Goal: Book appointment/travel/reservation

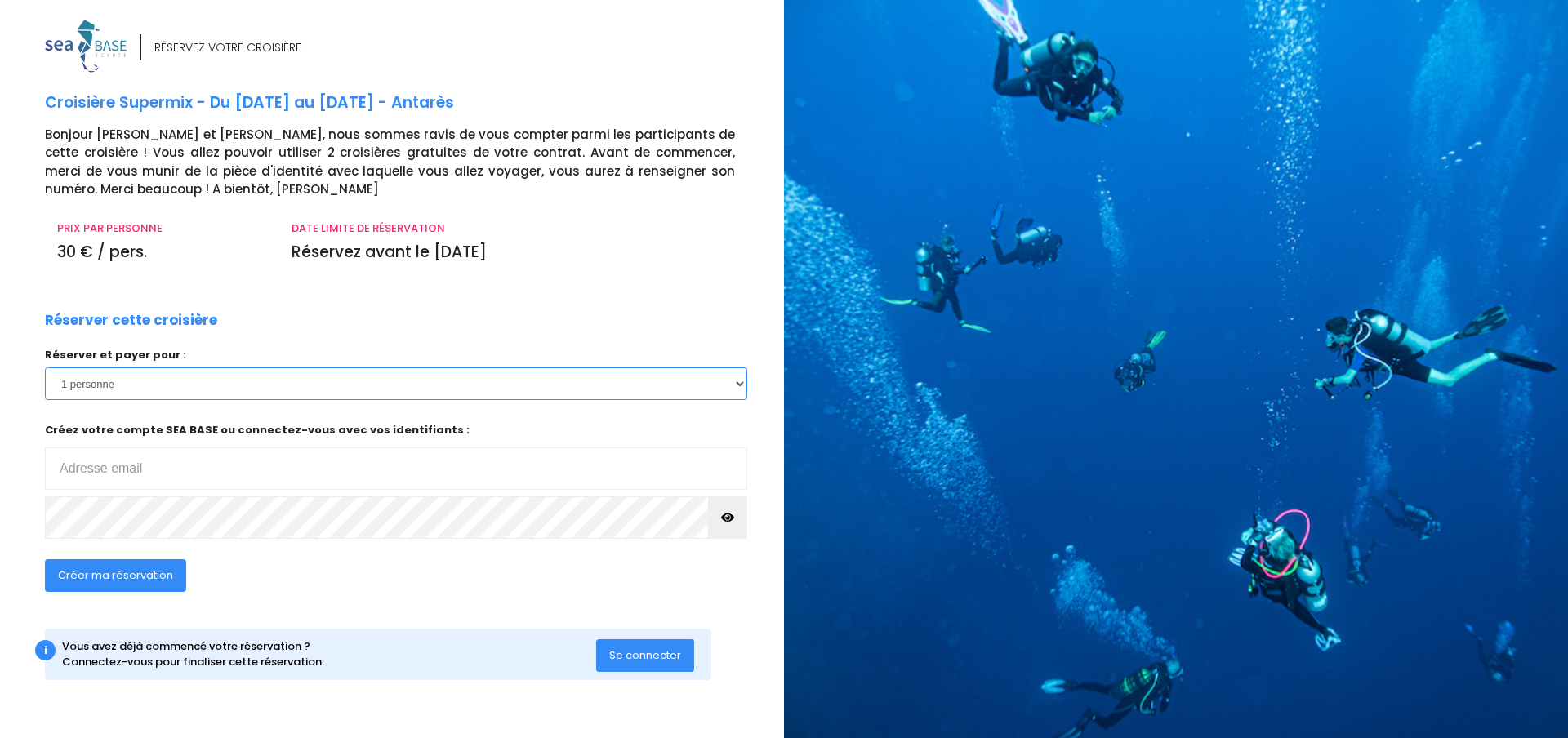
click at [733, 389] on select "1 personne 2 personnes" at bounding box center [396, 383] width 702 height 33
select select "2"
click at [45, 367] on select "1 personne 2 personnes" at bounding box center [396, 383] width 702 height 33
click at [186, 464] on input "email" at bounding box center [396, 469] width 702 height 43
type input "valmordret@gmail.com"
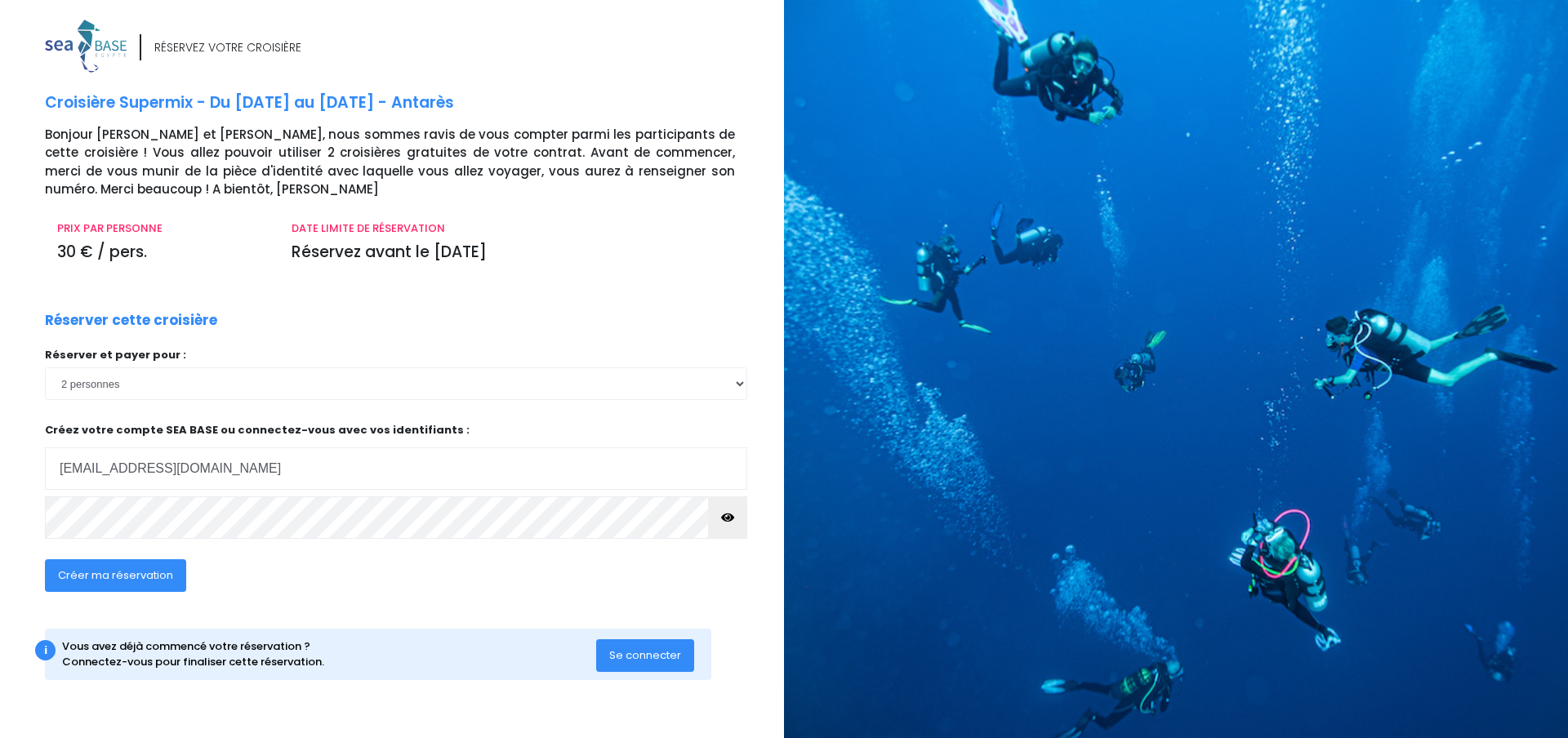
click at [87, 574] on span "Créer ma réservation" at bounding box center [115, 575] width 115 height 16
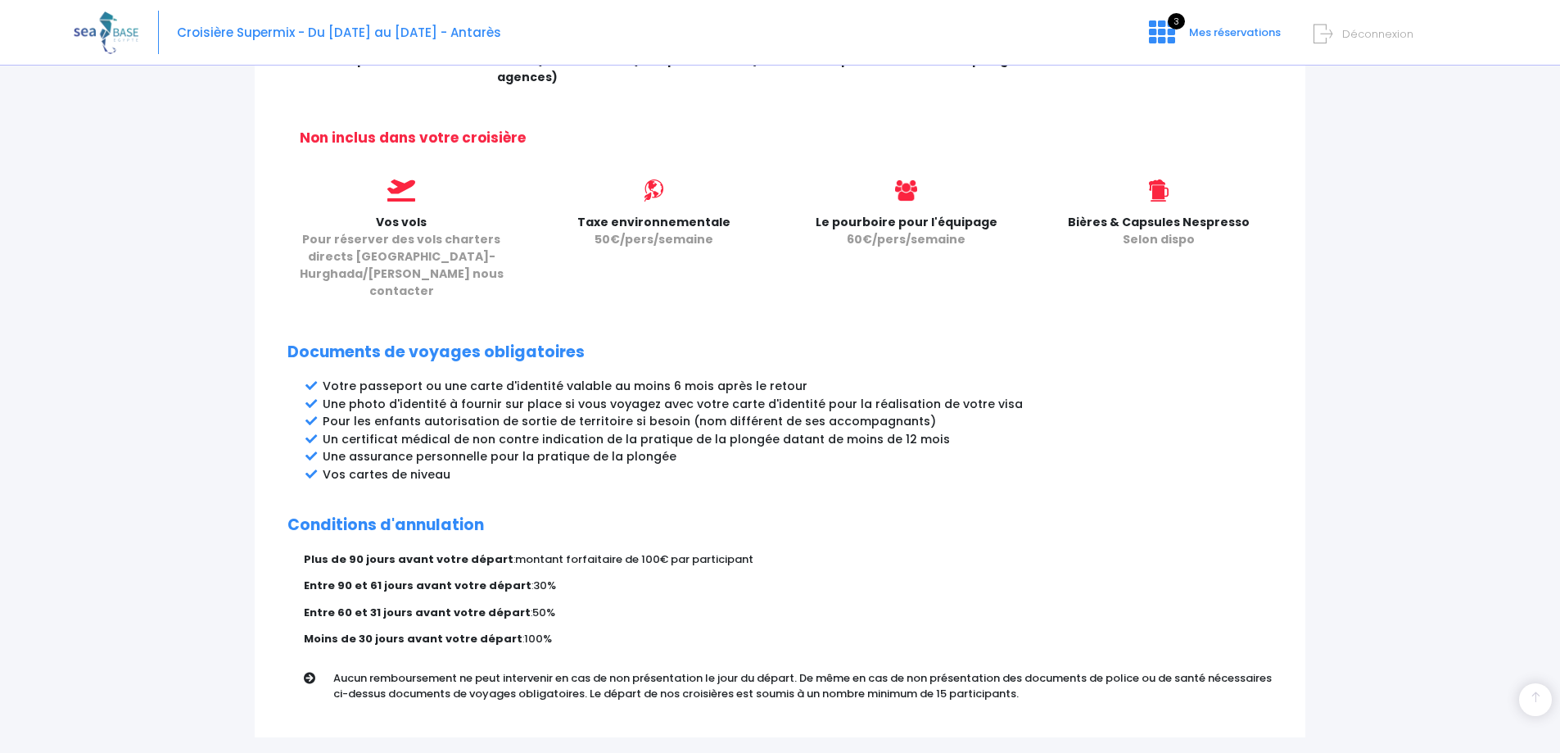
scroll to position [728, 0]
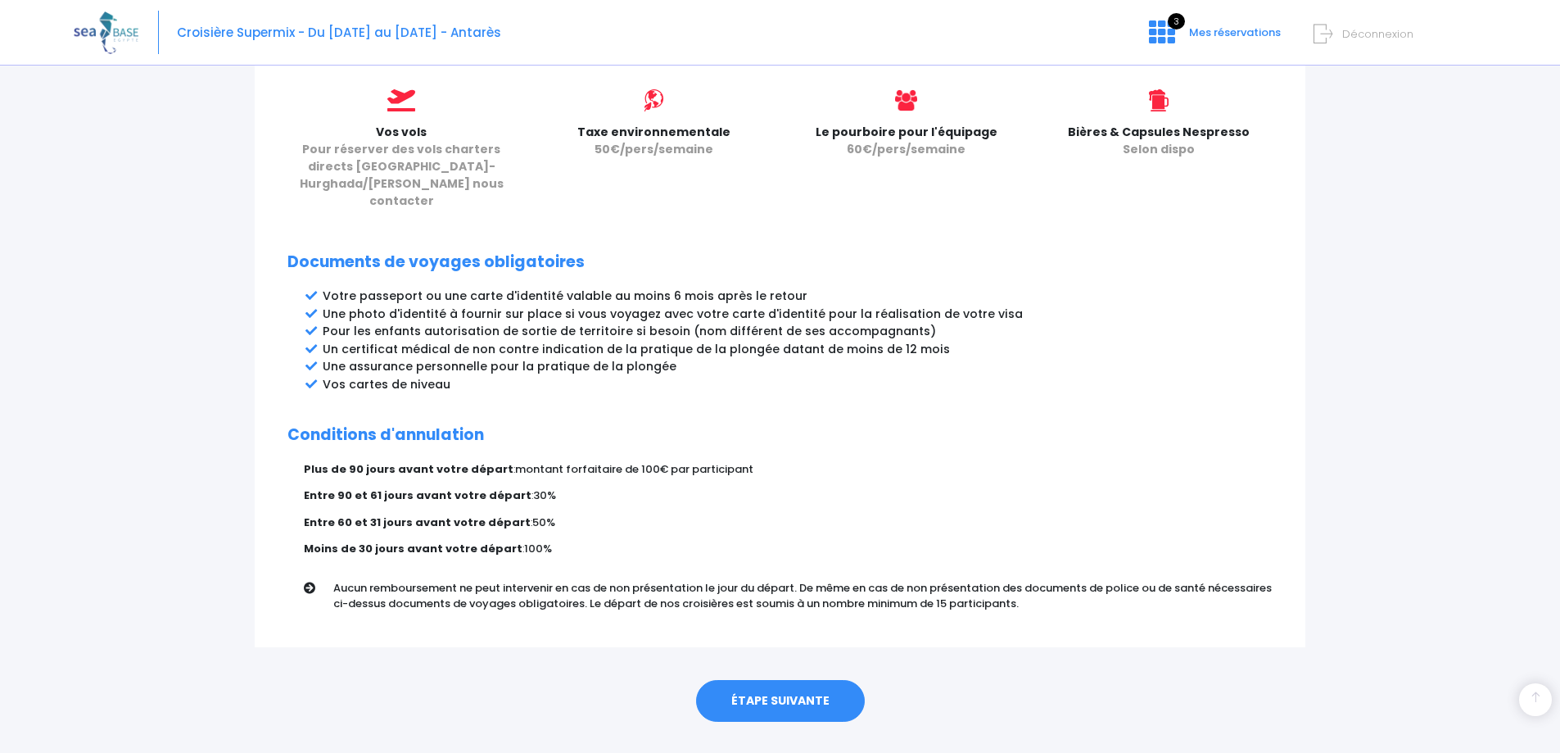
click at [766, 680] on link "ÉTAPE SUIVANTE" at bounding box center [780, 701] width 169 height 43
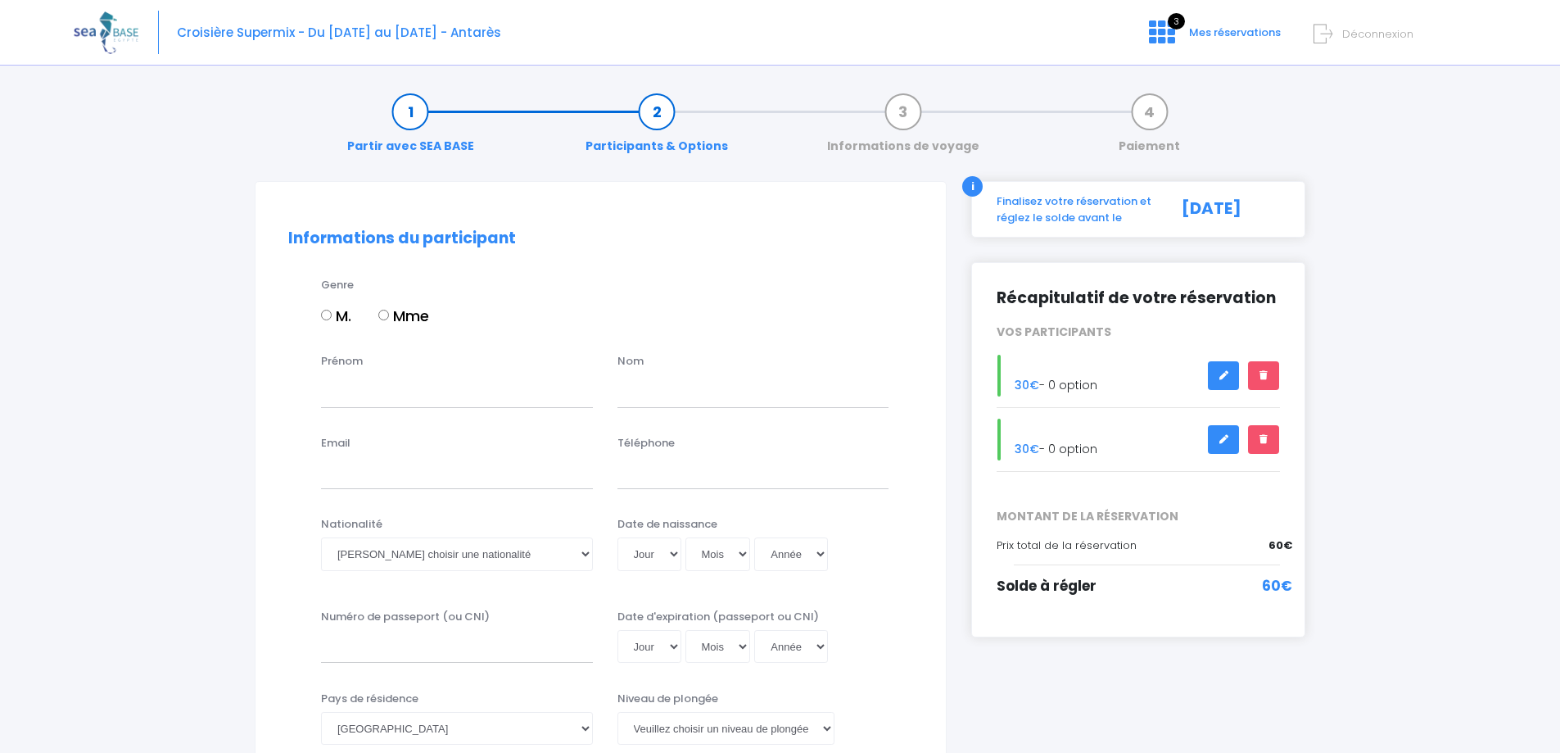
click at [384, 322] on label "Mme" at bounding box center [403, 316] width 51 height 22
click at [384, 320] on input "Mme" at bounding box center [383, 315] width 11 height 11
radio input "true"
click at [362, 376] on input "Prénom" at bounding box center [457, 390] width 272 height 33
type input "Valérie"
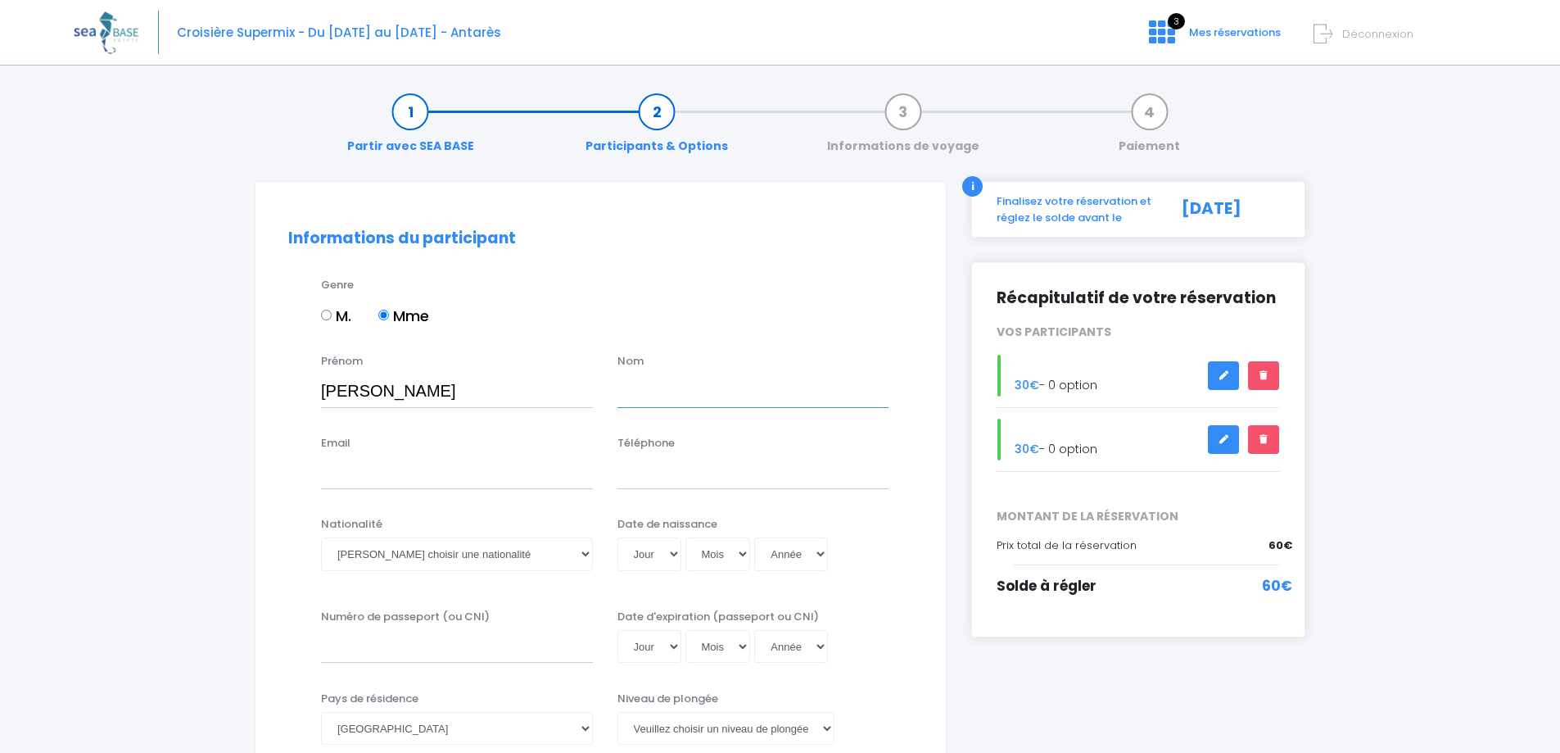
type input "CORREAS"
type input "0615166382"
click at [620, 393] on input "CORREAS" at bounding box center [753, 390] width 272 height 33
type input "MORDRET-CORREAS"
click at [362, 479] on input "Email" at bounding box center [457, 472] width 272 height 33
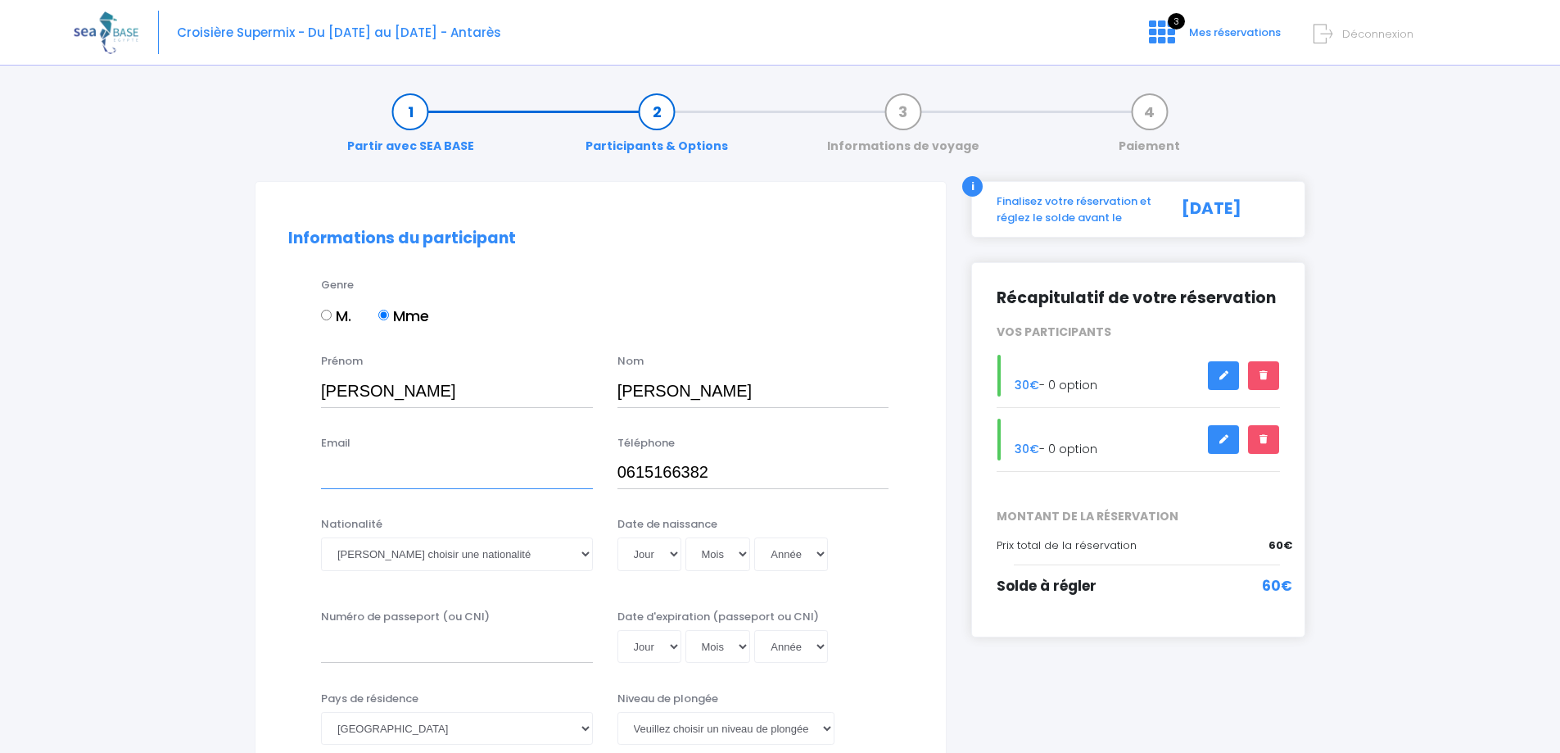
type input "valmordret@gmail.com"
click at [431, 560] on select "Veuillez choisir une nationalité Afghane Albanaise Algerienne Allemande America…" at bounding box center [457, 553] width 272 height 33
select select "Française"
click at [321, 537] on select "Veuillez choisir une nationalité Afghane Albanaise Algerienne Allemande America…" at bounding box center [457, 553] width 272 height 33
click at [665, 555] on select "Jour 01 02 03 04 05 06 07 08 09 10 11 12 13 14 15 16 17 18 19 20 21 22 23 24 25…" at bounding box center [649, 553] width 64 height 33
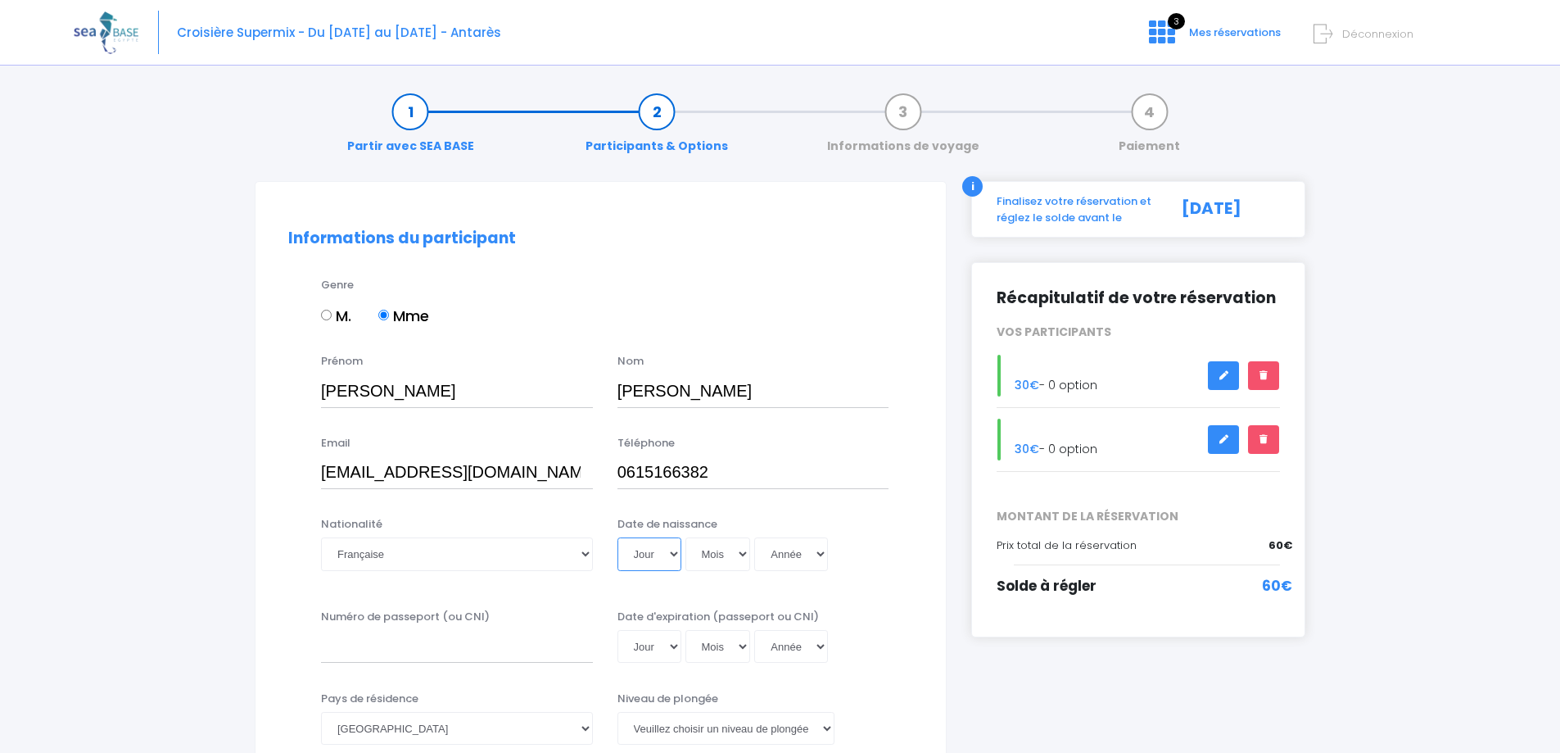
select select "24"
click at [617, 537] on select "Jour 01 02 03 04 05 06 07 08 09 10 11 12 13 14 15 16 17 18 19 20 21 22 23 24 25…" at bounding box center [649, 553] width 64 height 33
click at [746, 554] on select "Mois 01 02 03 04 05 06 07 08 09 10 11 12" at bounding box center [718, 553] width 66 height 33
select select "07"
click at [685, 537] on select "Mois 01 02 03 04 05 06 07 08 09 10 11 12" at bounding box center [718, 553] width 66 height 33
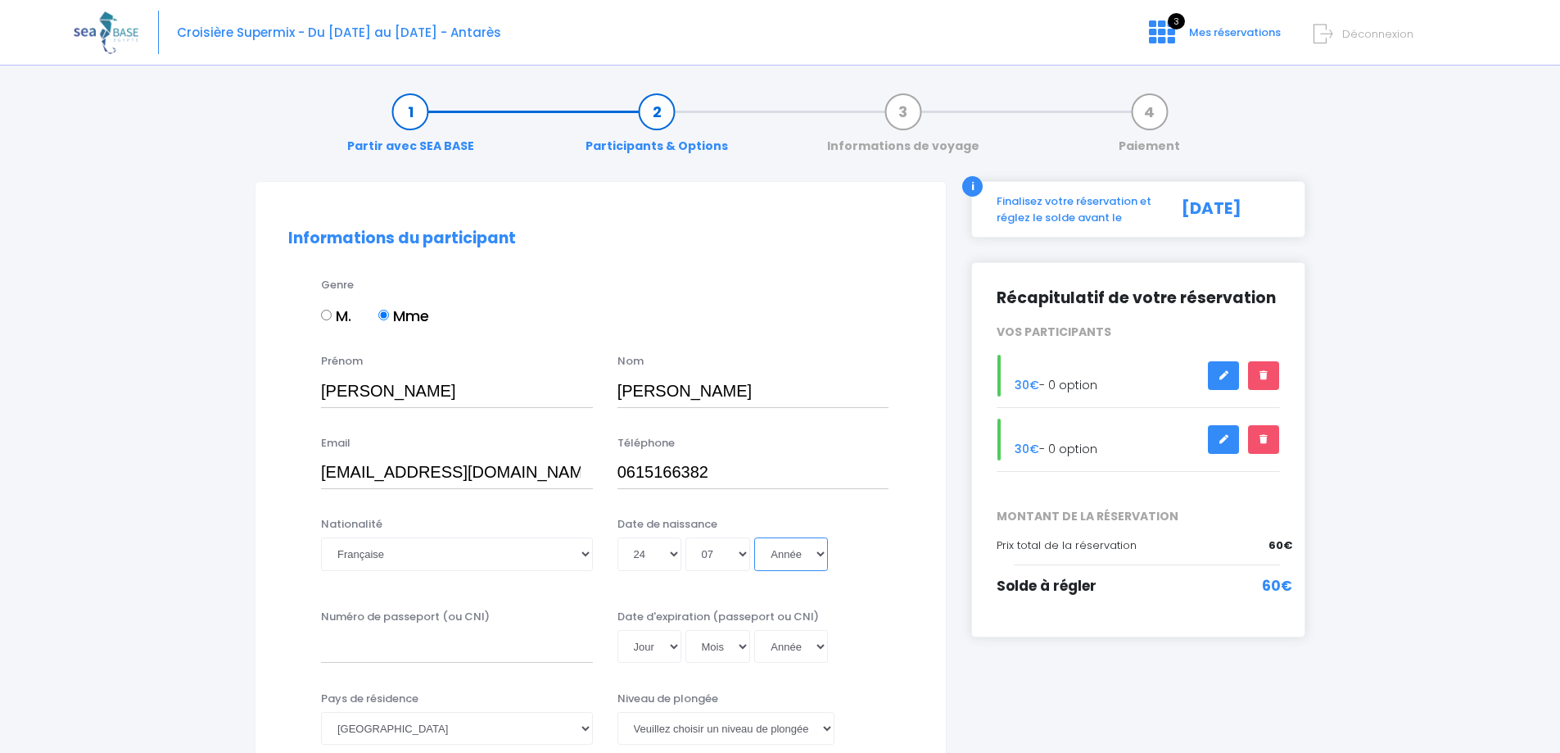
click at [790, 561] on select "Année 2045 2044 2043 2042 2041 2040 2039 2038 2037 2036 2035 2034 2033 2032 203…" at bounding box center [791, 553] width 74 height 33
select select "1967"
click at [754, 537] on select "Année 2045 2044 2043 2042 2041 2040 2039 2038 2037 2036 2035 2034 2033 2032 203…" at bounding box center [791, 553] width 74 height 33
type input "[DATE]"
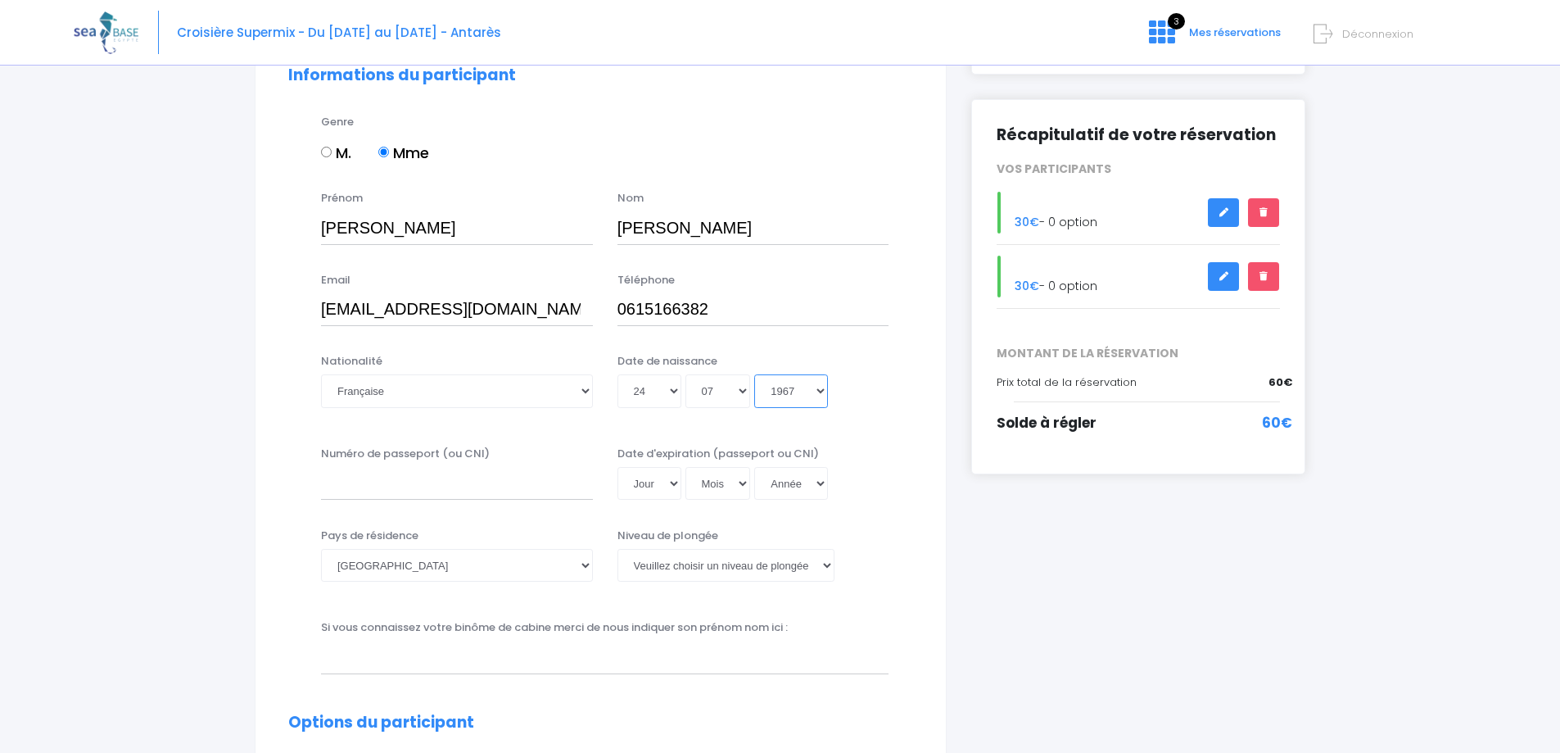
scroll to position [164, 0]
click at [398, 472] on input "Numéro de passeport (ou CNI)" at bounding box center [457, 482] width 272 height 33
click at [814, 569] on select "Veuillez choisir un niveau de plongée Non plongeur Junior OW diver Adventure OW…" at bounding box center [725, 564] width 217 height 33
select select "N2"
click at [617, 548] on select "Veuillez choisir un niveau de plongée Non plongeur Junior OW diver Adventure OW…" at bounding box center [725, 564] width 217 height 33
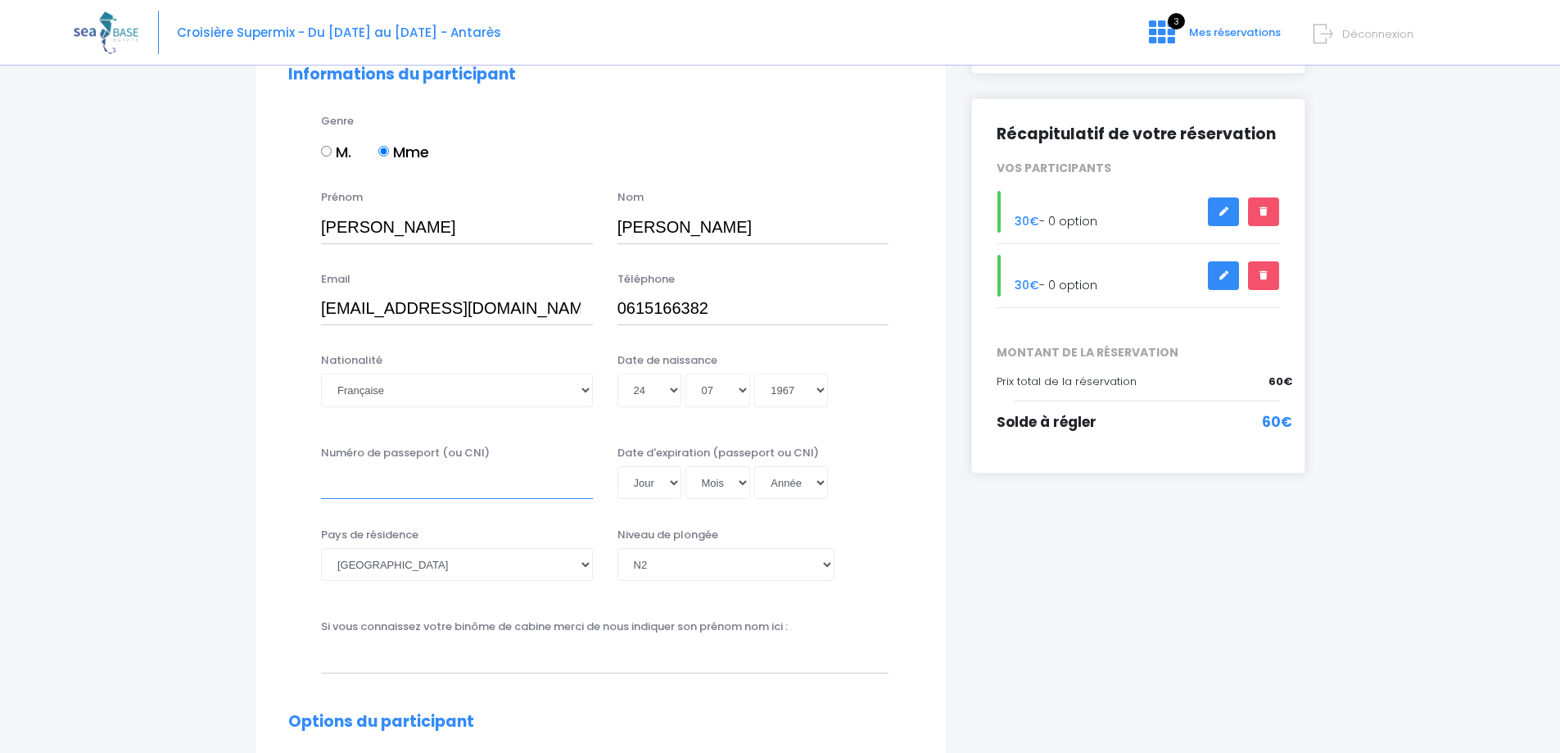
click at [373, 481] on input "Numéro de passeport (ou CNI)" at bounding box center [457, 482] width 272 height 33
click at [350, 666] on input "text" at bounding box center [604, 656] width 567 height 33
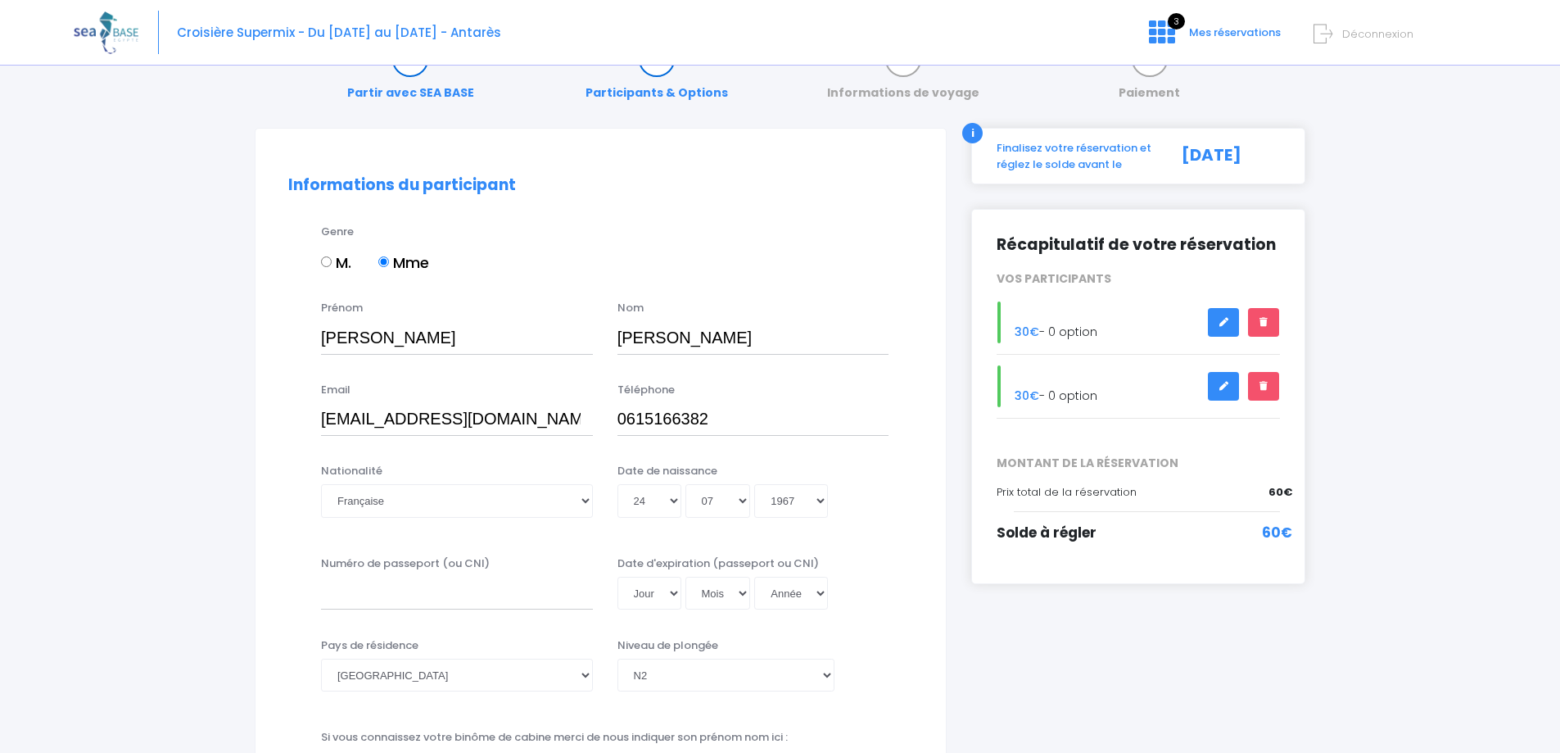
scroll to position [82, 0]
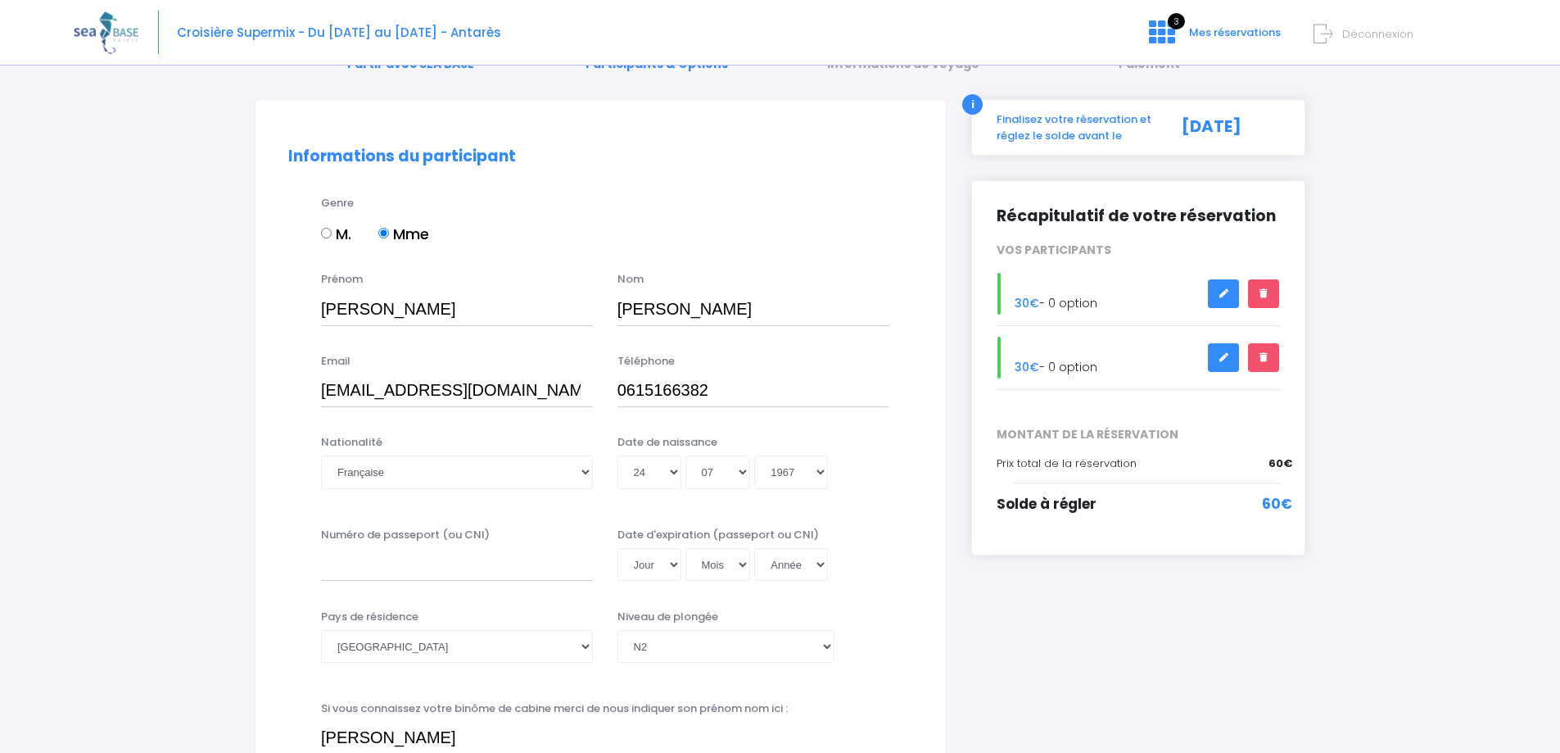
type input "Alexis CORREAS"
click at [414, 566] on input "Numéro de passeport (ou CNI)" at bounding box center [457, 564] width 272 height 33
type input "23FI96569"
click at [670, 563] on select "Jour 01 02 03 04 05 06 07 08 09 10 11 12 13 14 15 16 17 18 19 20 21 22 23 24 25…" at bounding box center [649, 564] width 64 height 33
select select "11"
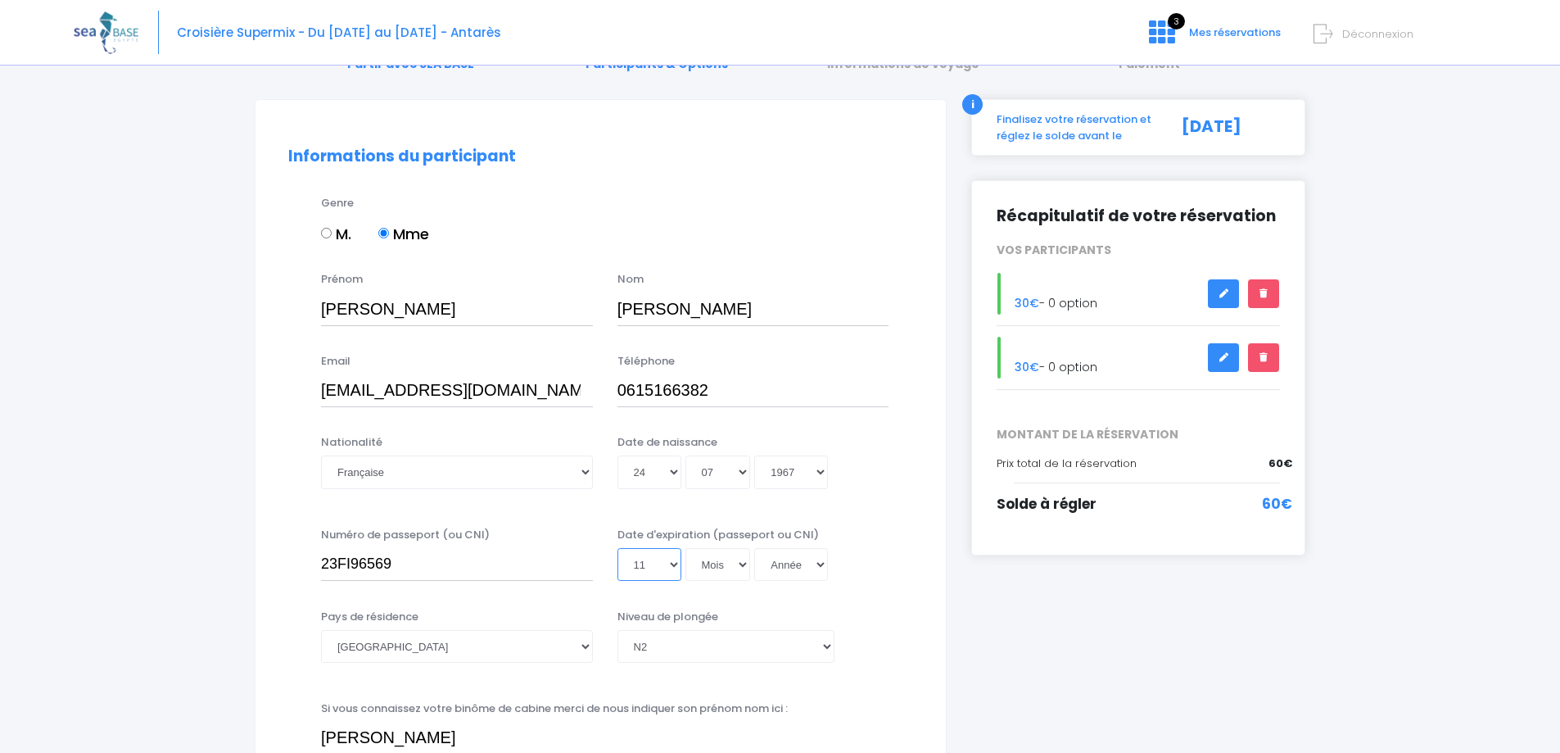
click at [617, 548] on select "Jour 01 02 03 04 05 06 07 08 09 10 11 12 13 14 15 16 17 18 19 20 21 22 23 24 25…" at bounding box center [649, 564] width 64 height 33
click at [738, 571] on select "Mois 01 02 03 04 05 06 07 08 09 10 11 12" at bounding box center [718, 564] width 66 height 33
select select "06"
click at [685, 548] on select "Mois 01 02 03 04 05 06 07 08 09 10 11 12" at bounding box center [718, 564] width 66 height 33
click at [789, 565] on select "Année 2045 2044 2043 2042 2041 2040 2039 2038 2037 2036 2035 2034 2033 2032 203…" at bounding box center [791, 564] width 74 height 33
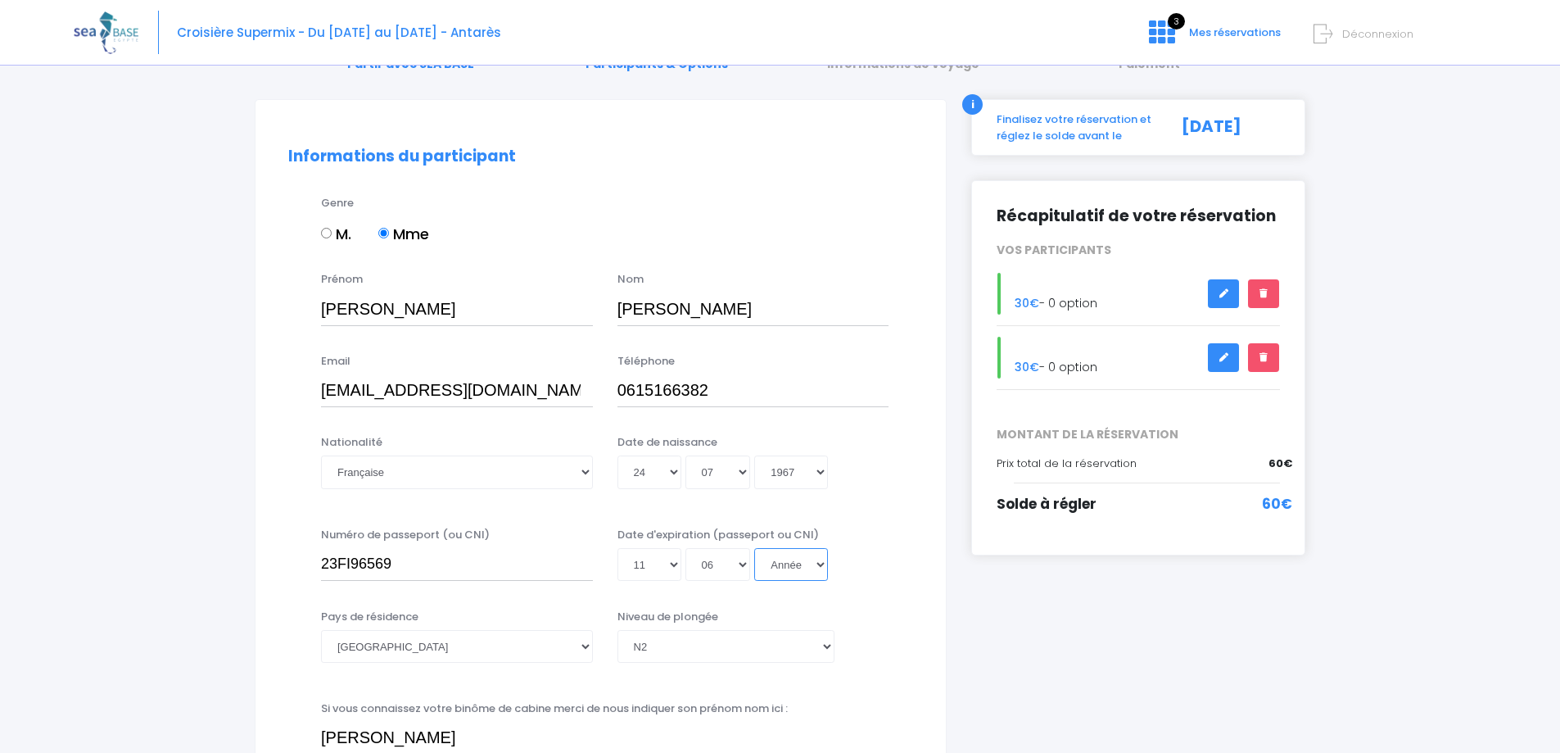
select select "2033"
click at [754, 548] on select "Année 2045 2044 2043 2042 2041 2040 2039 2038 2037 2036 2035 2034 2033 2032 203…" at bounding box center [791, 564] width 74 height 33
type input "2033-06-11"
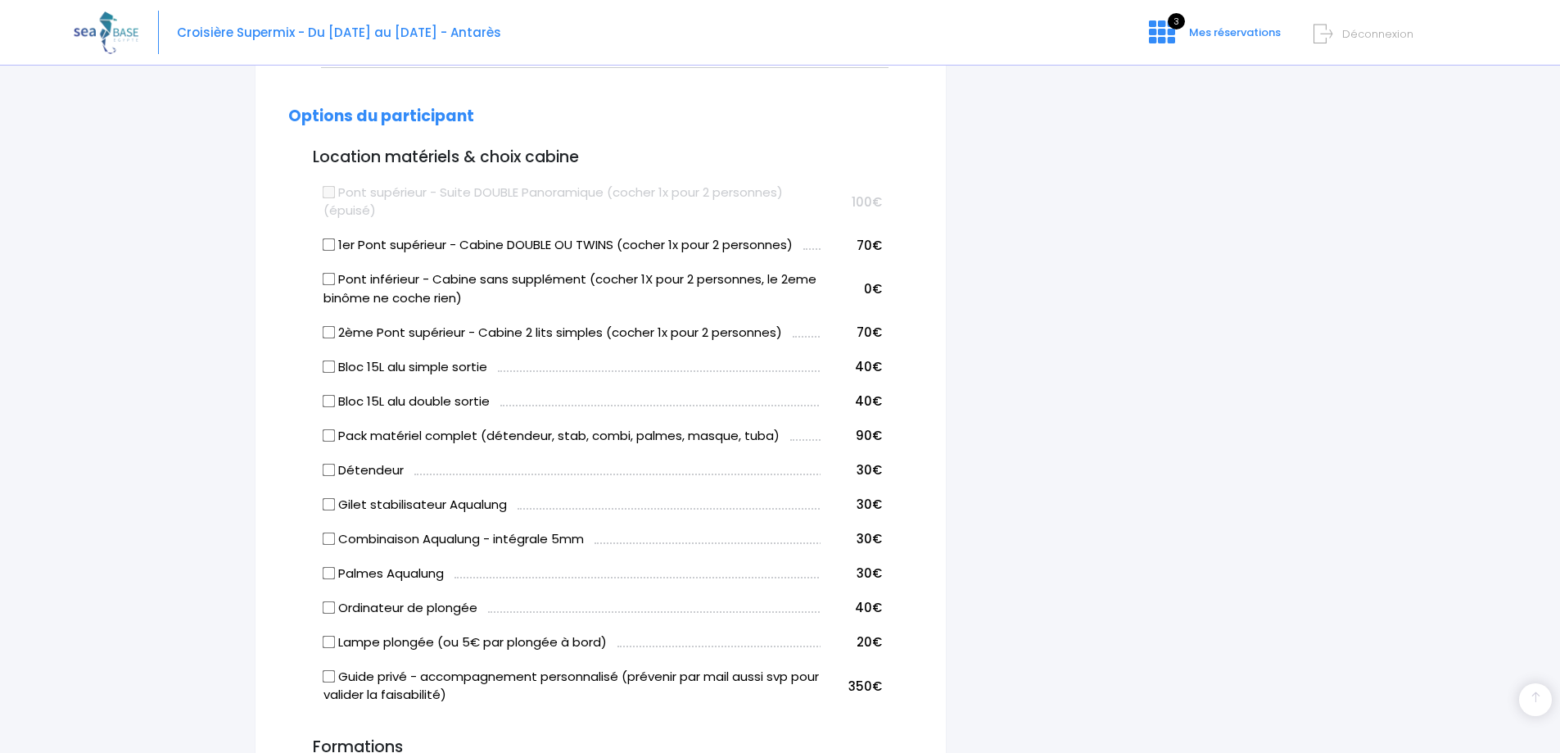
scroll to position [737, 0]
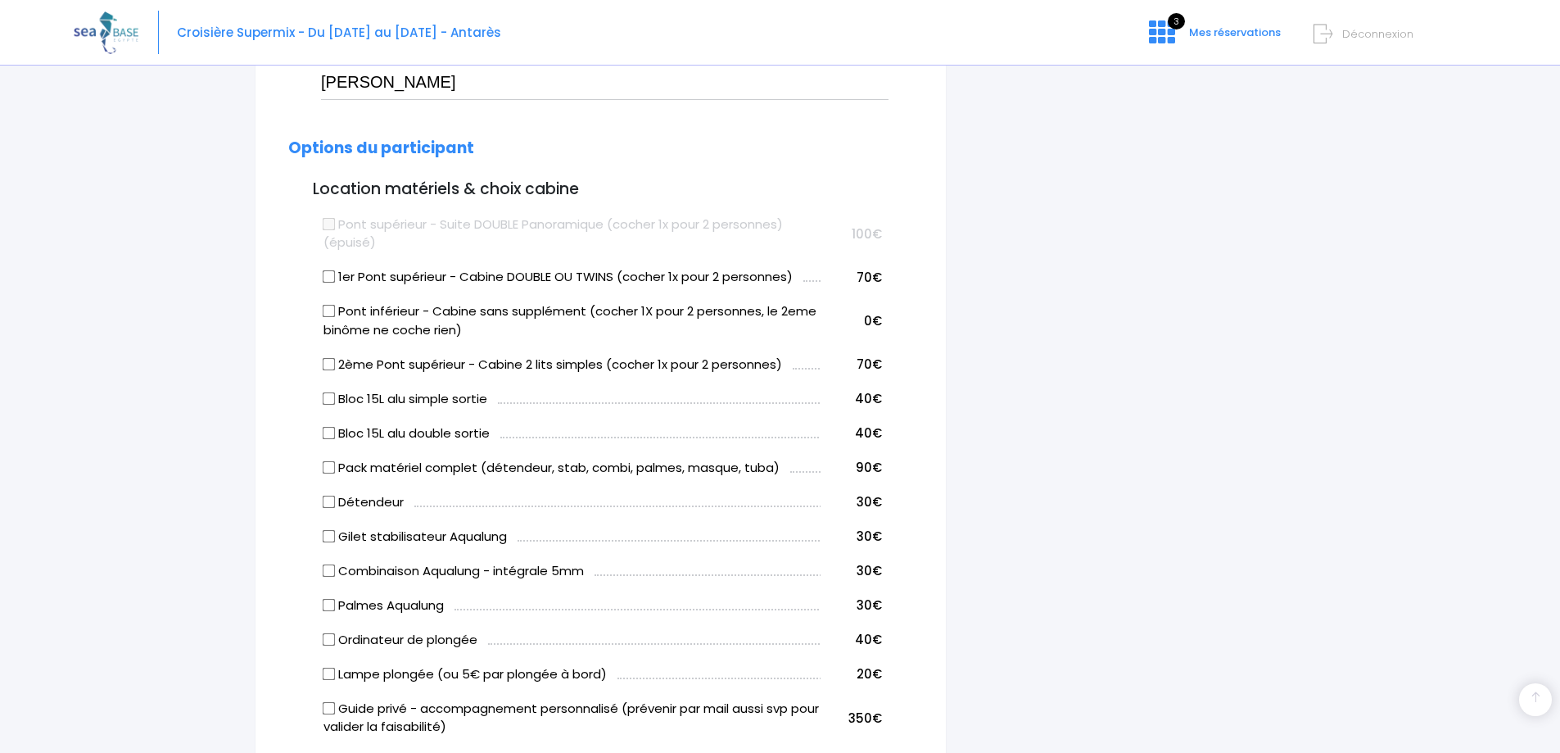
click at [330, 359] on input "2ème Pont supérieur - Cabine 2 lits simples (cocher 1x pour 2 personnes)" at bounding box center [329, 363] width 13 height 13
checkbox input "true"
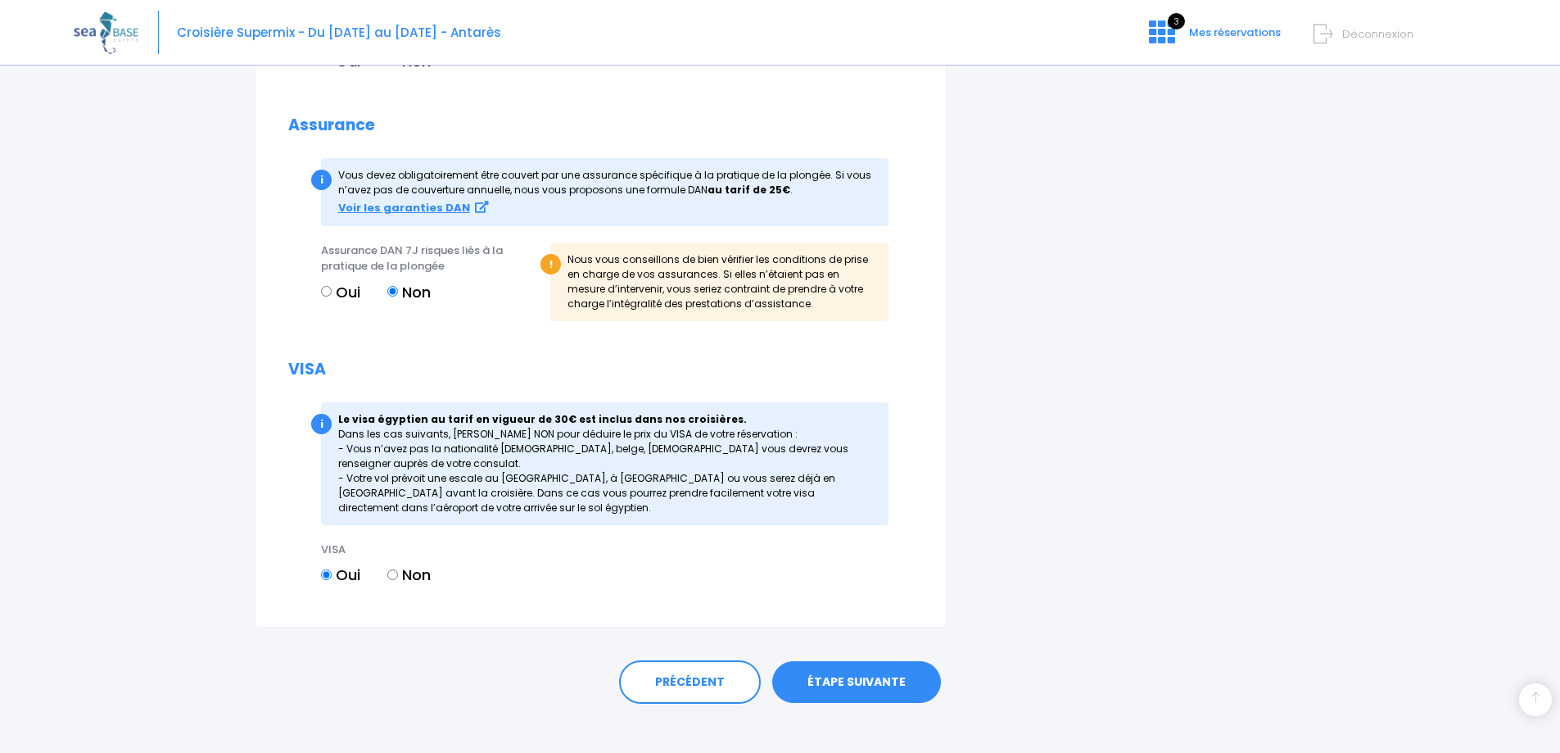
scroll to position [1774, 0]
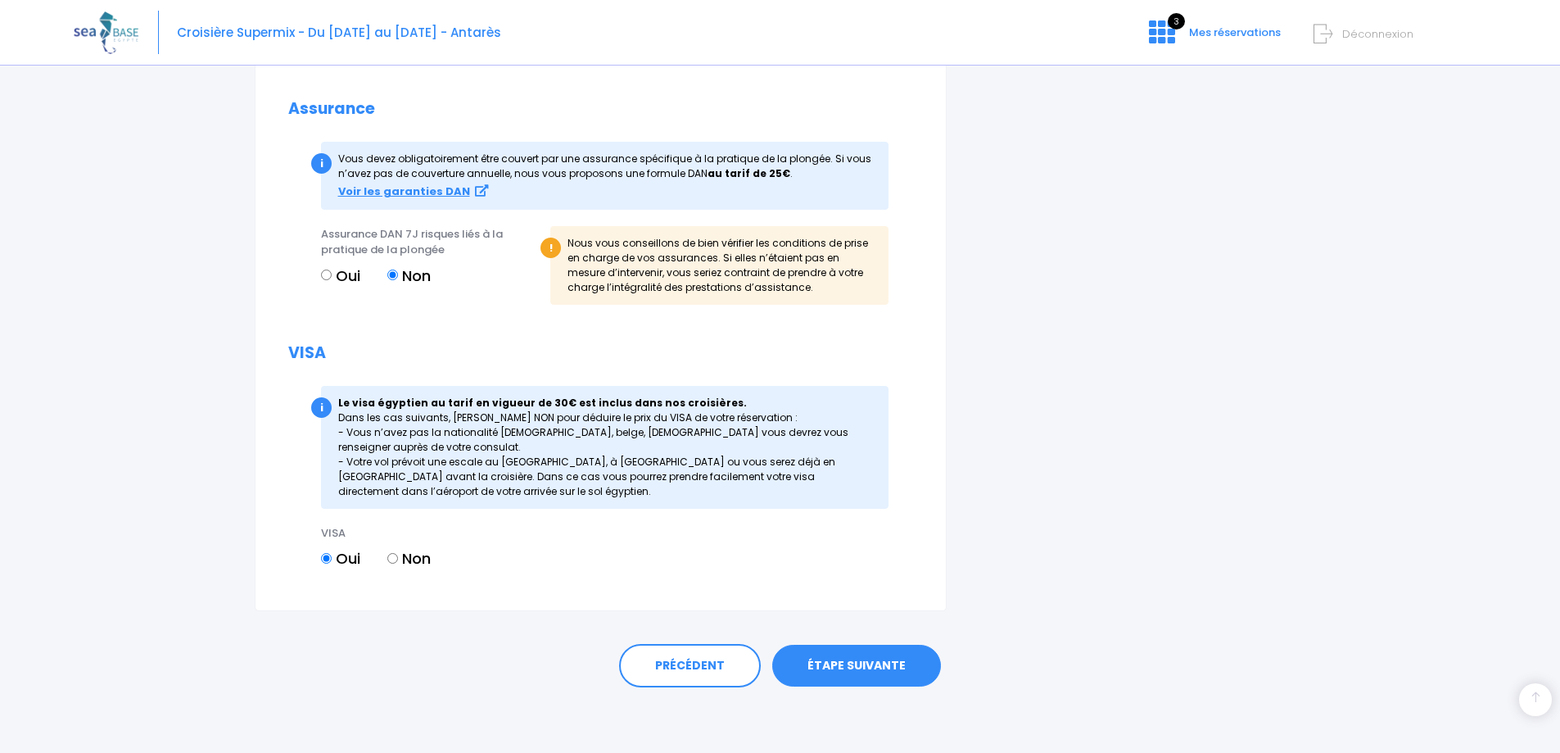
click at [839, 659] on link "ÉTAPE SUIVANTE" at bounding box center [856, 665] width 169 height 43
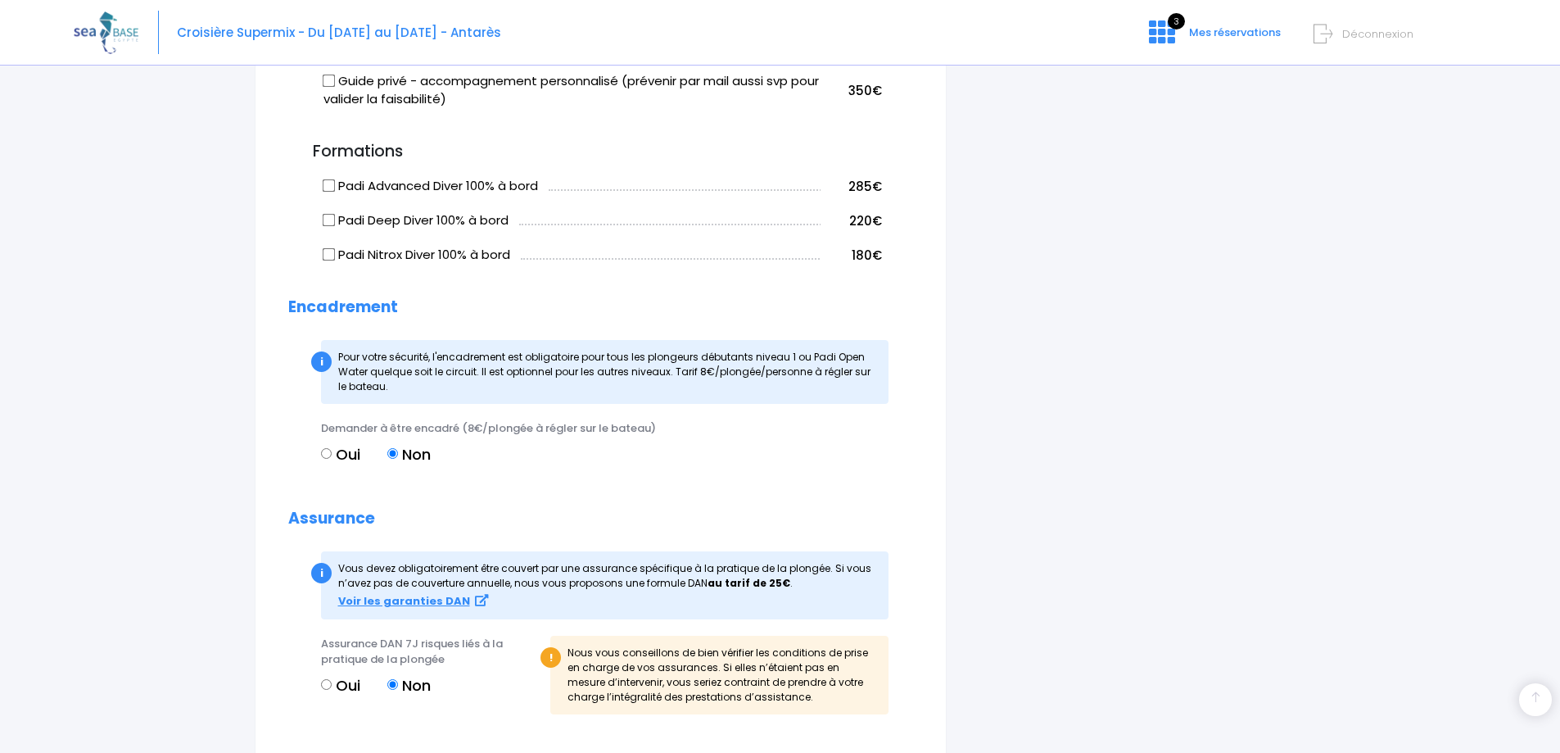
scroll to position [1123, 0]
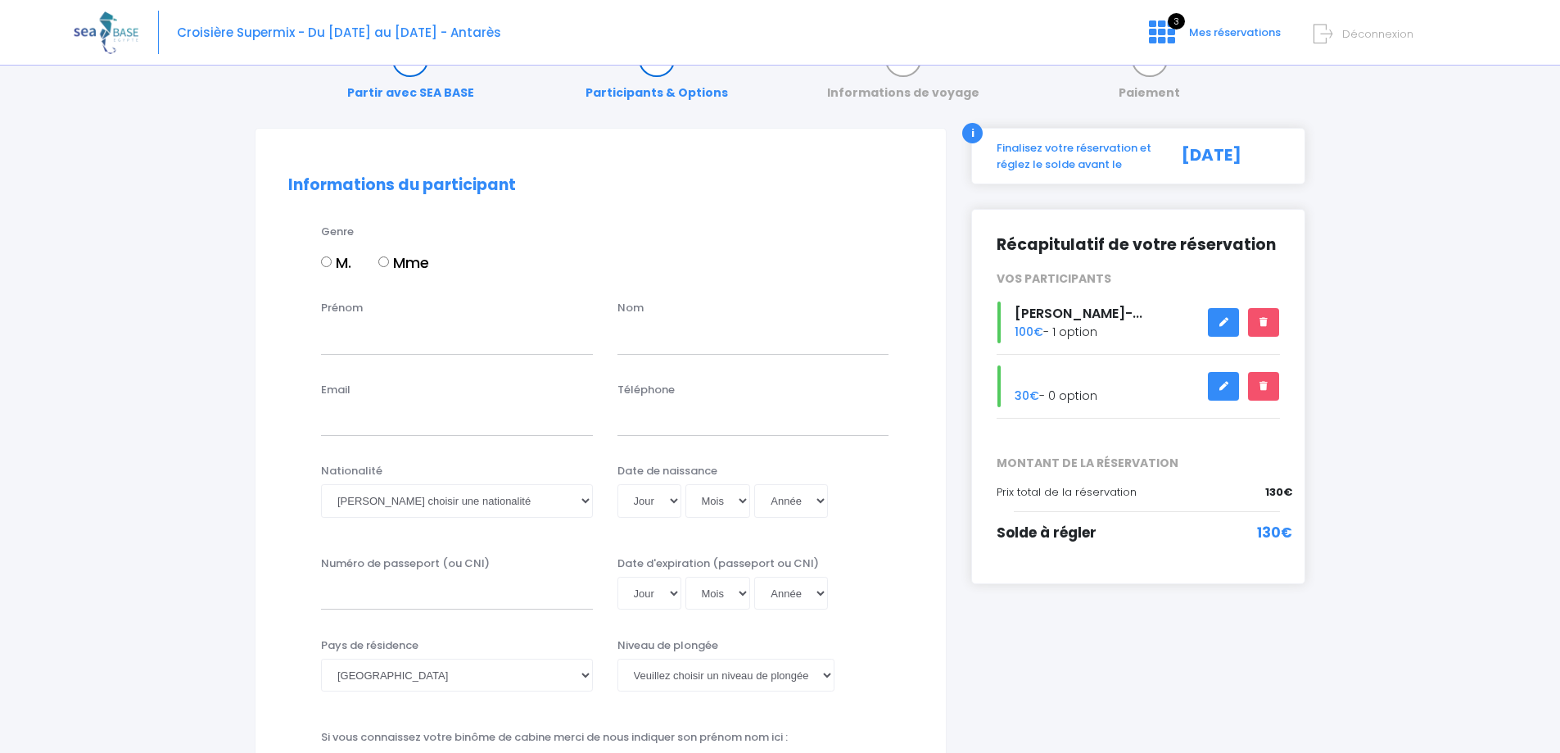
scroll to position [82, 0]
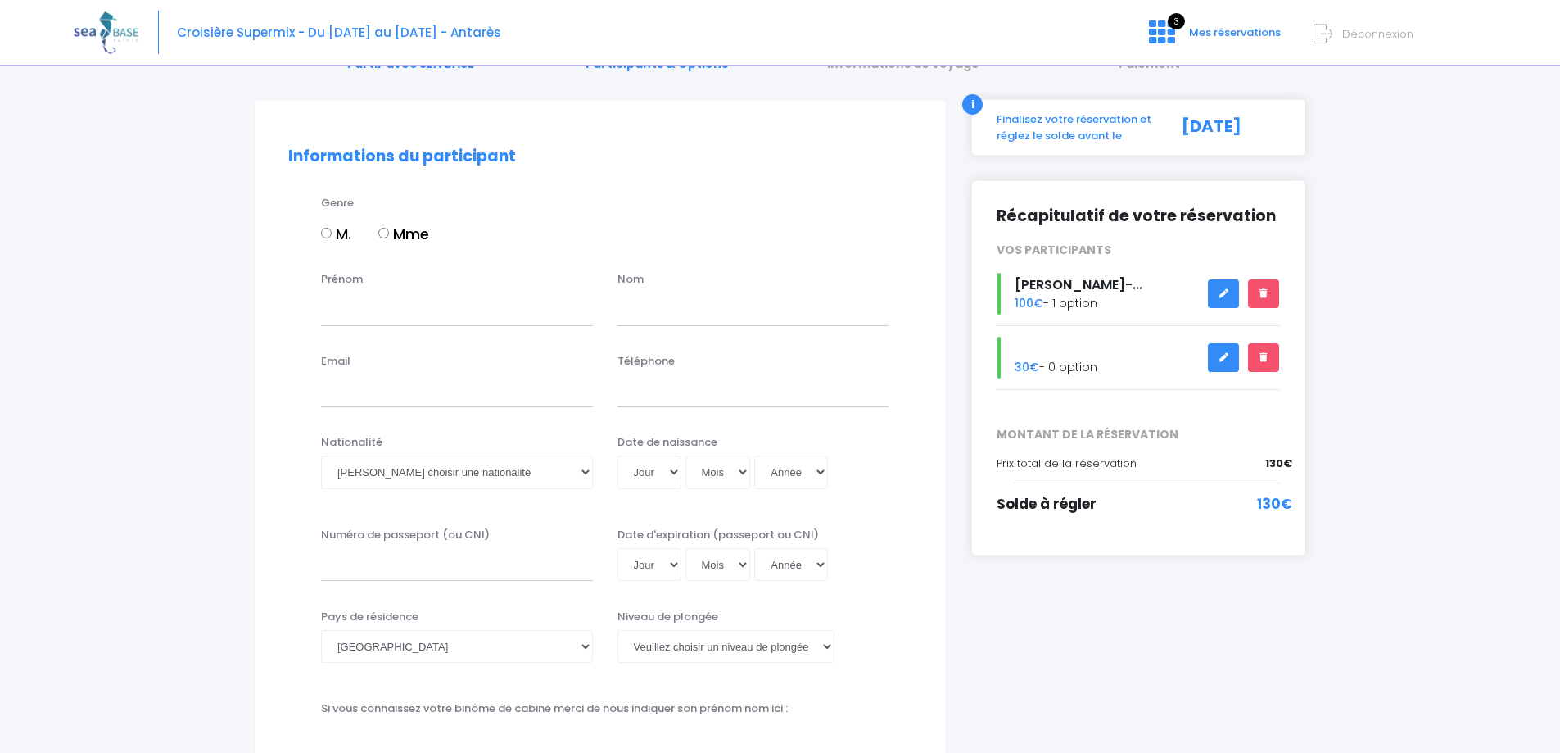
click at [330, 235] on input "M." at bounding box center [326, 233] width 11 height 11
radio input "true"
click at [373, 318] on input "Prénom" at bounding box center [457, 308] width 272 height 33
type input "Alexis"
click at [672, 287] on div "Nom" at bounding box center [753, 298] width 296 height 54
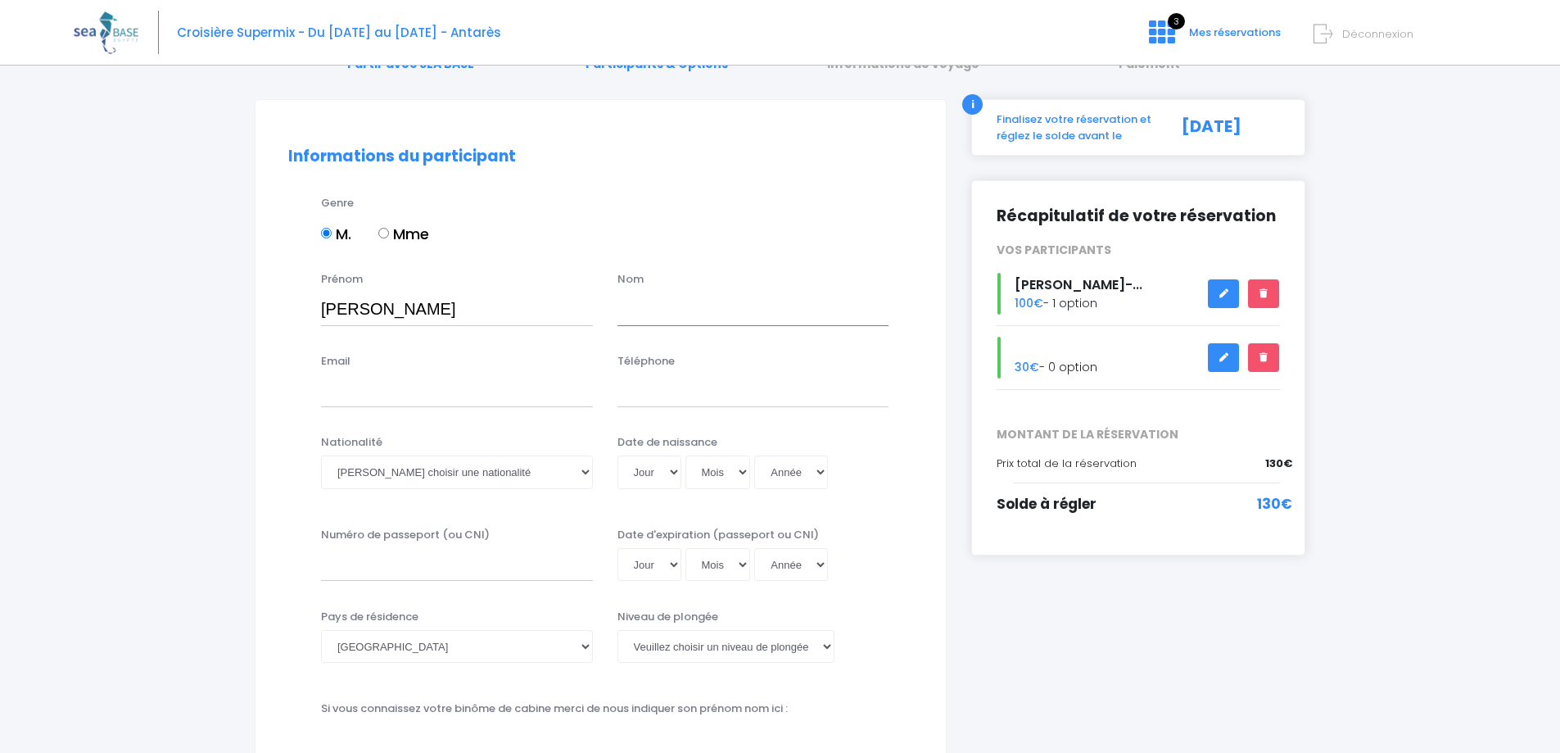
click at [670, 309] on input "text" at bounding box center [753, 308] width 272 height 33
type input "CORREAS"
drag, startPoint x: 415, startPoint y: 390, endPoint x: 302, endPoint y: 382, distance: 113.2
click at [302, 382] on div "Email CORREAS Téléphone" at bounding box center [600, 385] width 649 height 65
click at [664, 300] on input "text" at bounding box center [753, 308] width 272 height 33
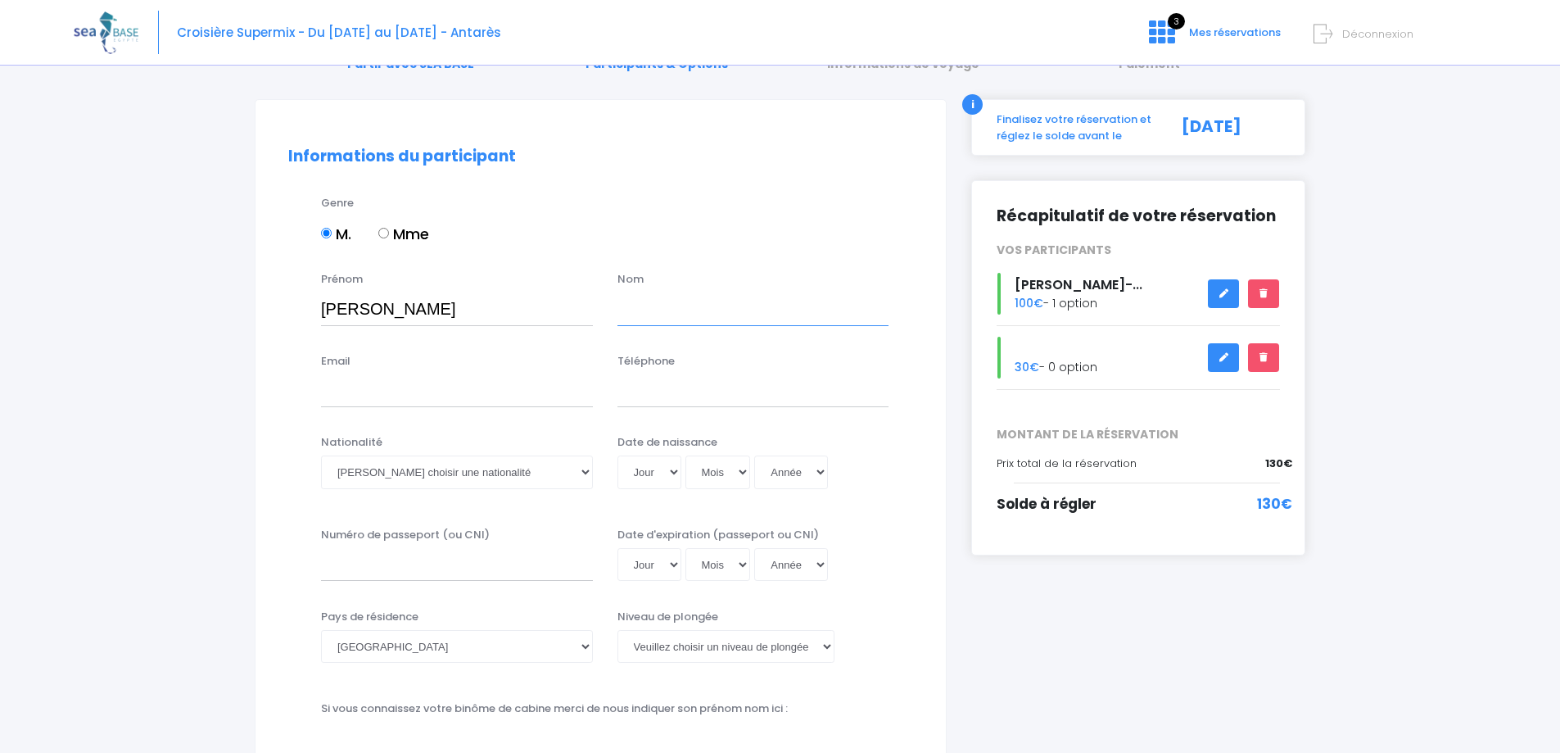
paste input "CORREAS"
type input "CORREAS"
click at [371, 391] on input "Email" at bounding box center [457, 390] width 272 height 33
type input "correasal@hotmail.com"
click at [652, 389] on input "Téléphone" at bounding box center [753, 390] width 272 height 33
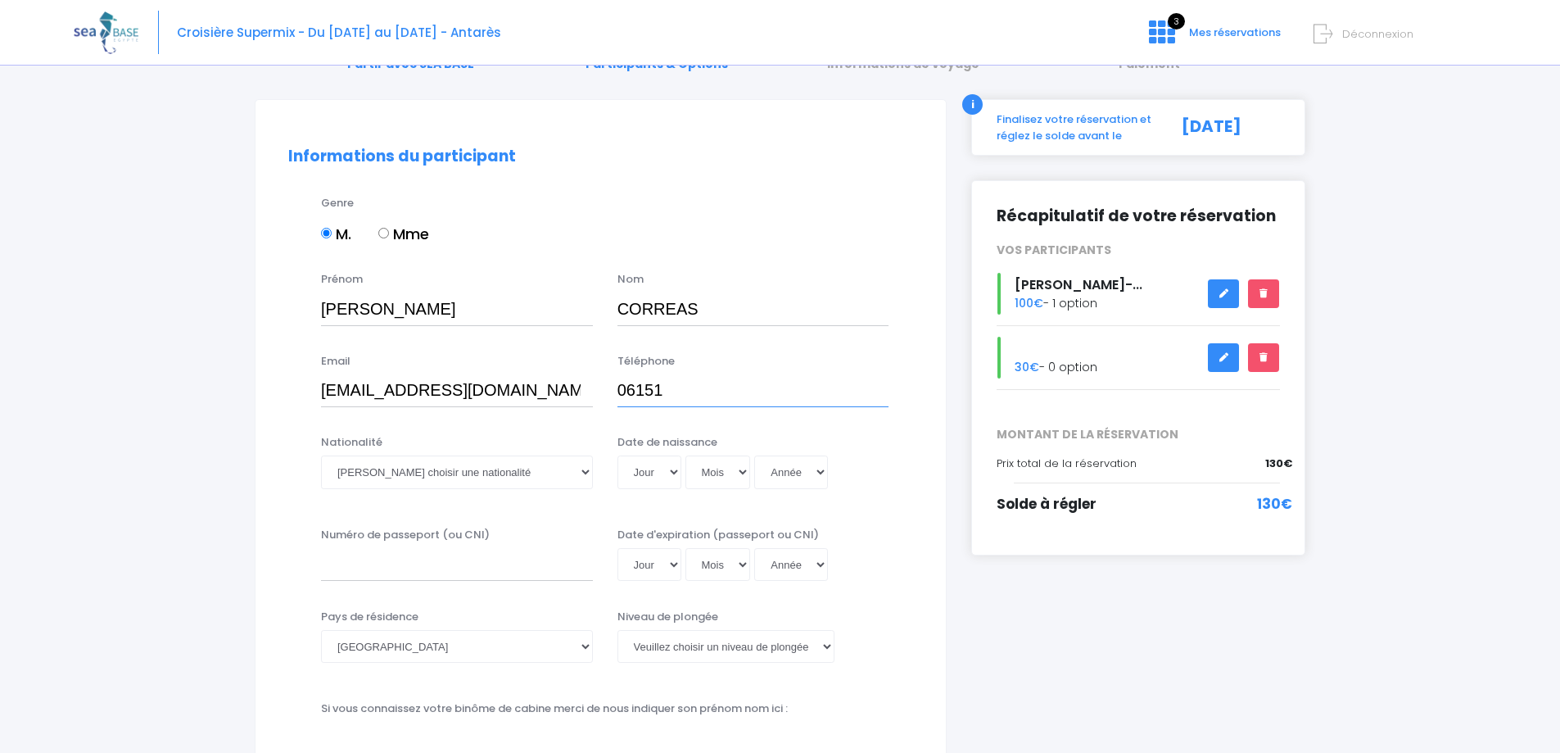
type input "0615166382"
click at [485, 479] on select "Veuillez choisir une nationalité Afghane Albanaise Algerienne Allemande America…" at bounding box center [457, 471] width 272 height 33
select select "Française"
click at [321, 455] on select "Veuillez choisir une nationalité Afghane Albanaise Algerienne Allemande America…" at bounding box center [457, 471] width 272 height 33
click at [676, 478] on select "Jour 01 02 03 04 05 06 07 08 09 10 11 12 13 14 15 16 17 18 19 20 21 22 23 24 25…" at bounding box center [649, 471] width 64 height 33
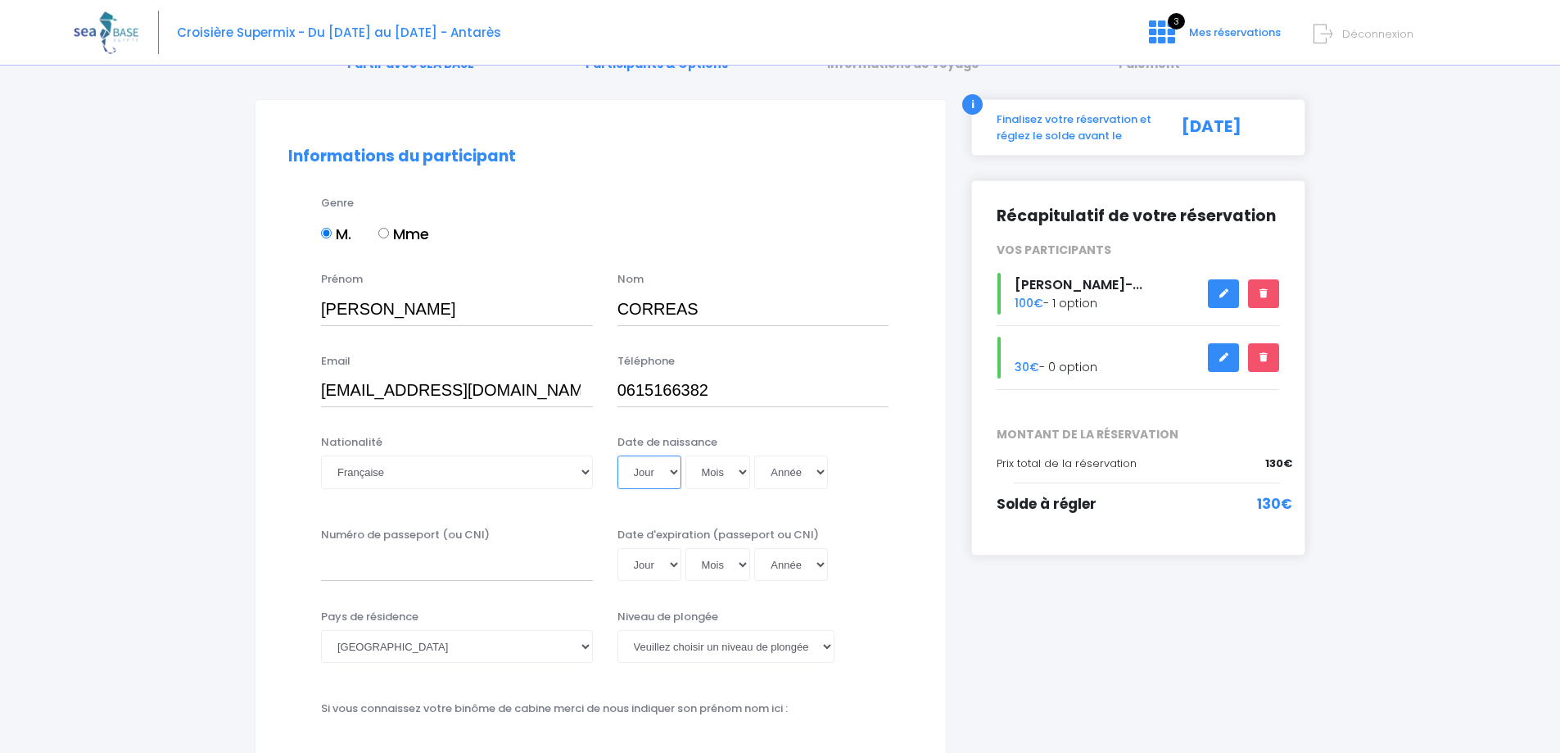
select select "25"
click at [617, 455] on select "Jour 01 02 03 04 05 06 07 08 09 10 11 12 13 14 15 16 17 18 19 20 21 22 23 24 25…" at bounding box center [649, 471] width 64 height 33
click at [739, 474] on select "Mois 01 02 03 04 05 06 07 08 09 10 11 12" at bounding box center [718, 471] width 66 height 33
select select "10"
click at [685, 455] on select "Mois 01 02 03 04 05 06 07 08 09 10 11 12" at bounding box center [718, 471] width 66 height 33
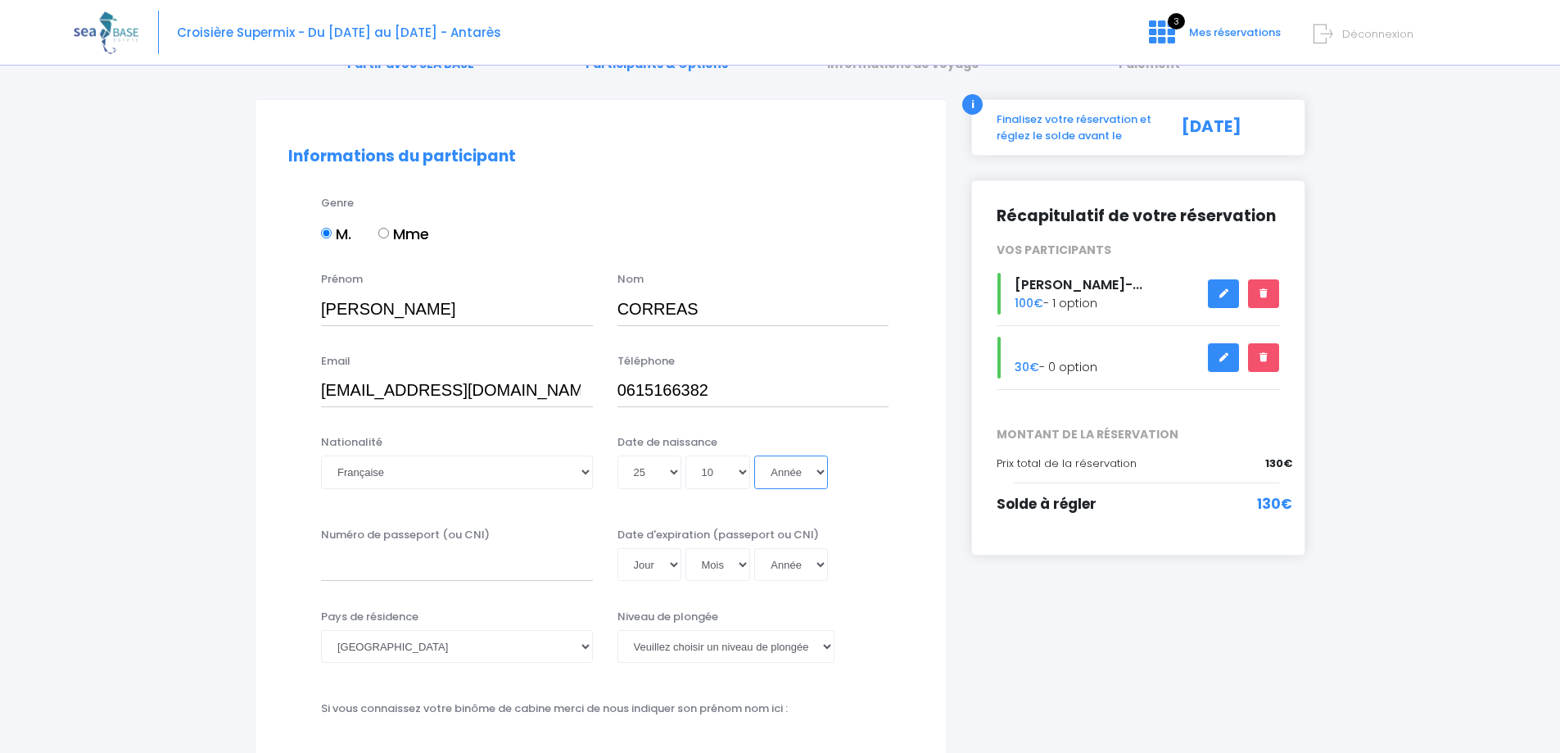
click at [790, 466] on select "Année 2045 2044 2043 2042 2041 2040 2039 2038 2037 2036 2035 2034 2033 2032 203…" at bounding box center [791, 471] width 74 height 33
select select "1967"
click at [754, 455] on select "Année 2045 2044 2043 2042 2041 2040 2039 2038 2037 2036 2035 2034 2033 2032 203…" at bounding box center [791, 471] width 74 height 33
type input "1967-10-25"
click at [401, 565] on input "Numéro de passeport (ou CNI)" at bounding box center [457, 564] width 272 height 33
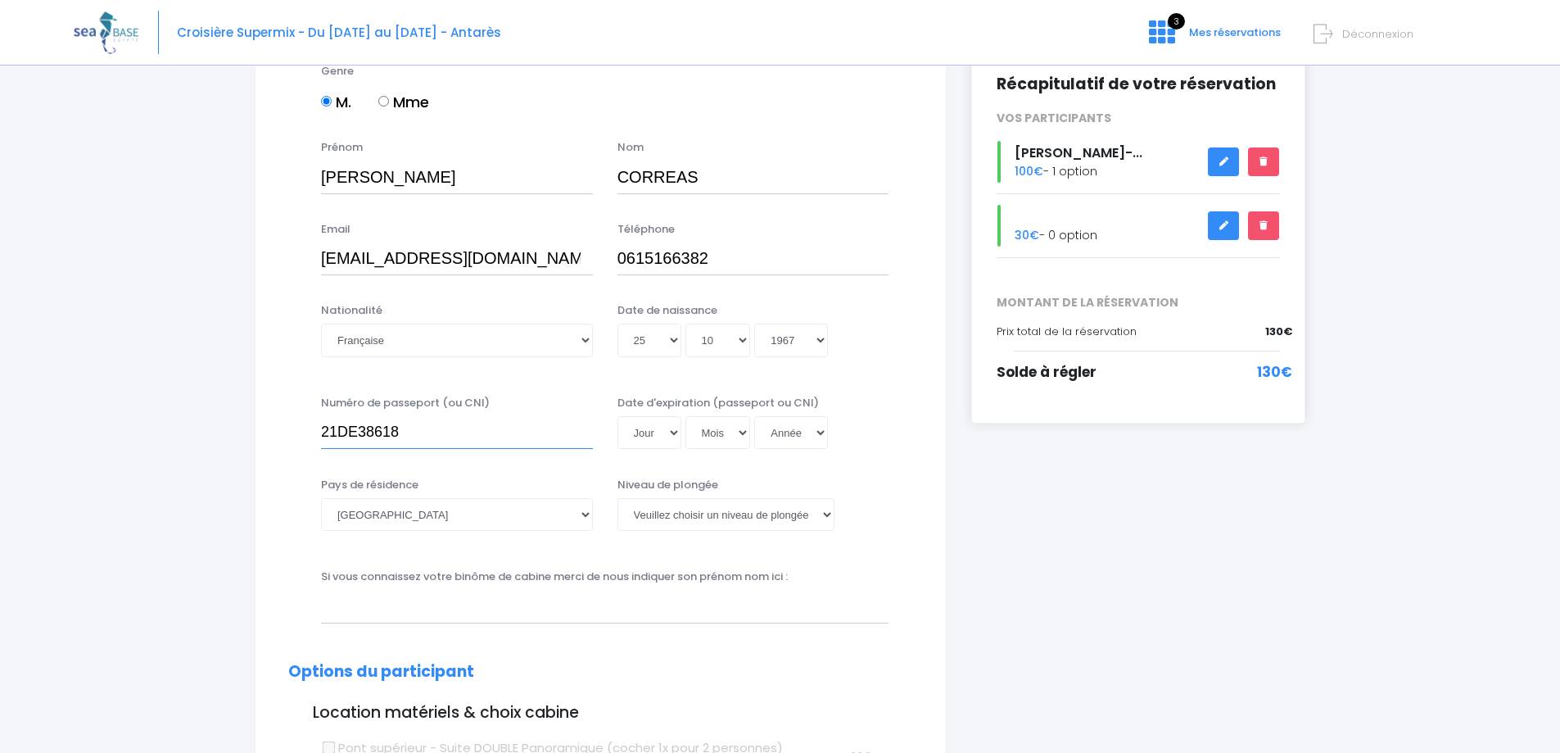
scroll to position [246, 0]
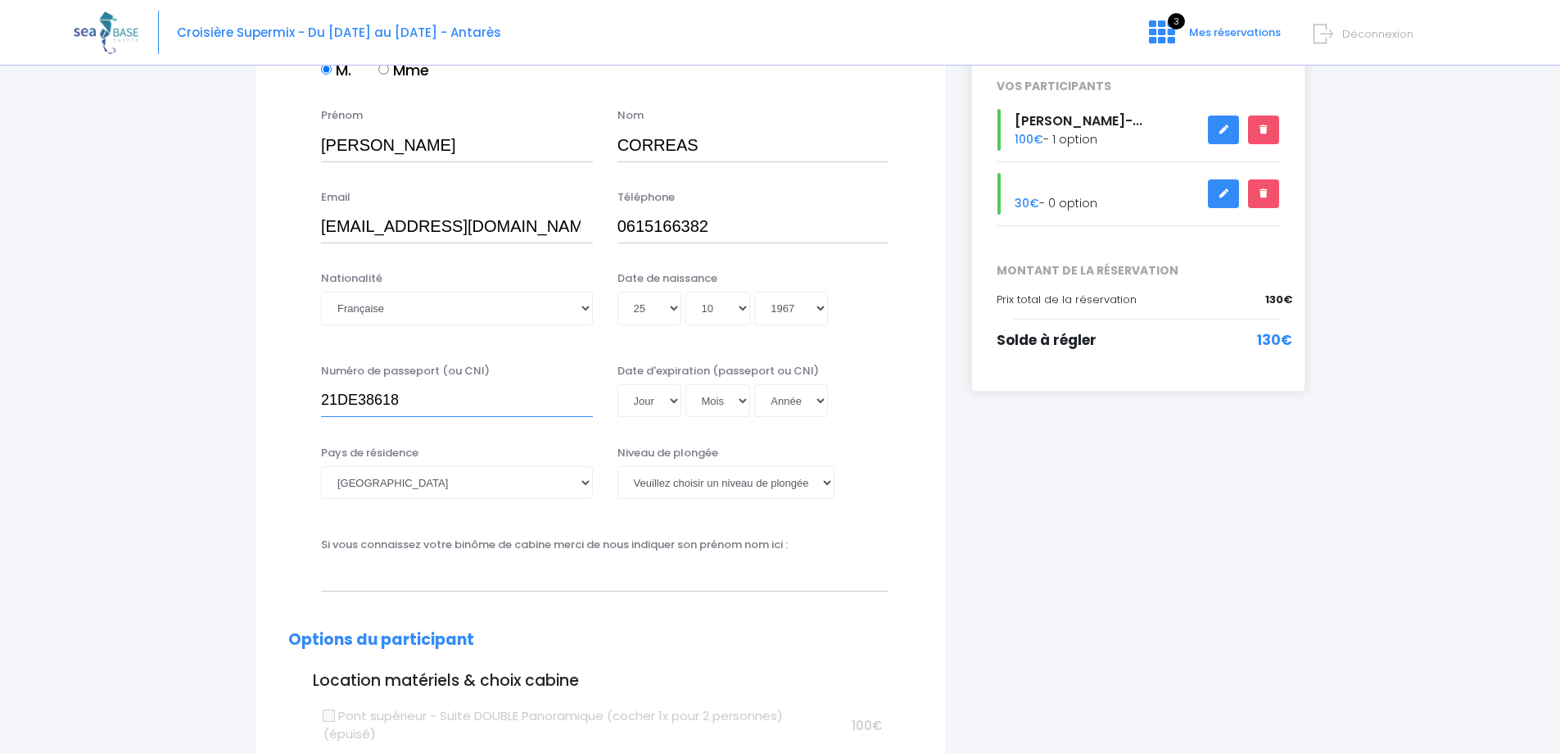
type input "21DE38618"
click at [654, 407] on select "Jour 01 02 03 04 05 06 07 08 09 10 11 12 13 14 15 16 17 18 19 20 21 22 23 24 25…" at bounding box center [649, 400] width 64 height 33
select select "19"
click at [617, 384] on select "Jour 01 02 03 04 05 06 07 08 09 10 11 12 13 14 15 16 17 18 19 20 21 22 23 24 25…" at bounding box center [649, 400] width 64 height 33
click at [710, 396] on select "Mois 01 02 03 04 05 06 07 08 09 10 11 12" at bounding box center [718, 400] width 66 height 33
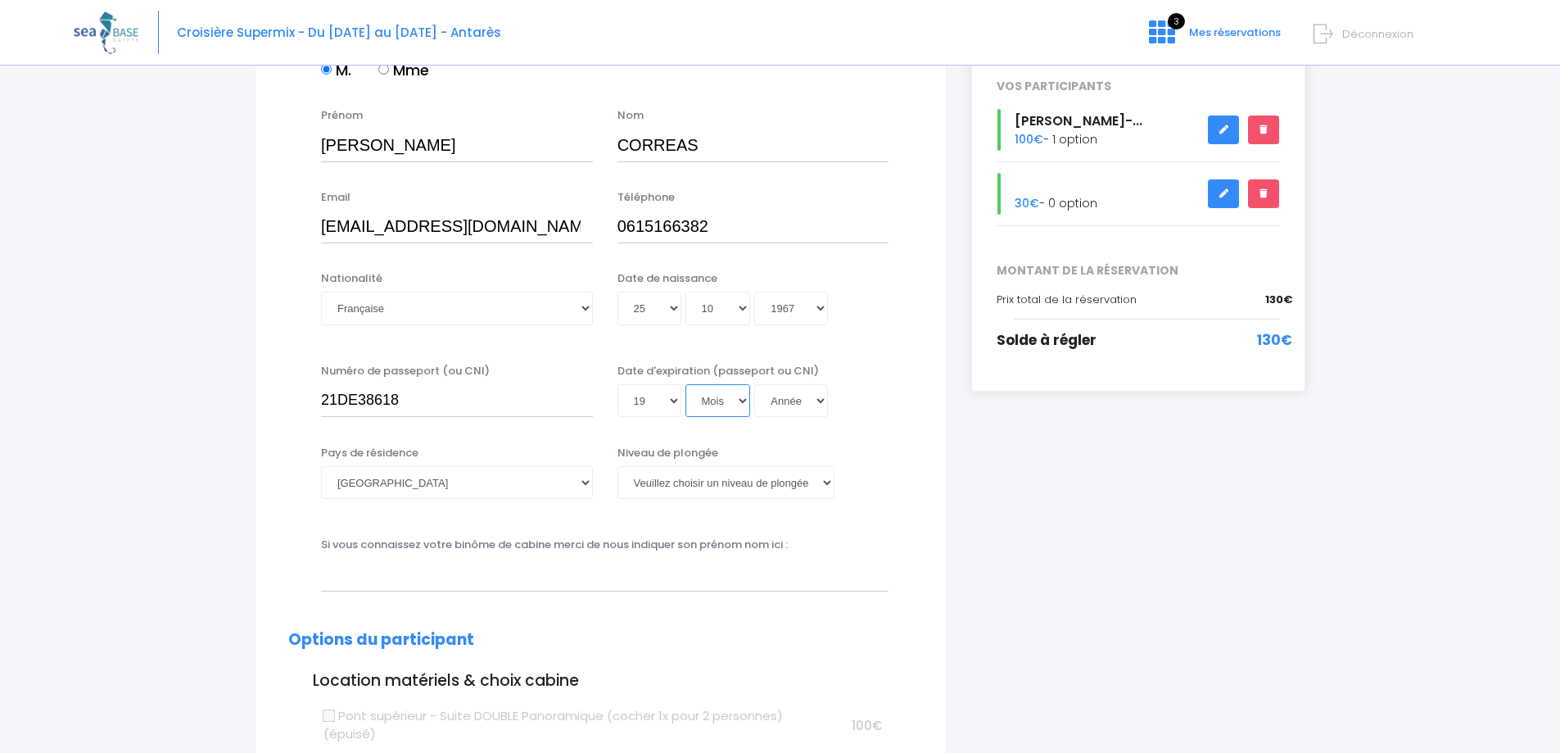
select select "09"
click at [685, 384] on select "Mois 01 02 03 04 05 06 07 08 09 10 11 12" at bounding box center [718, 400] width 66 height 33
click at [786, 407] on select "Année 2045 2044 2043 2042 2041 2040 2039 2038 2037 2036 2035 2034 2033 2032 203…" at bounding box center [791, 400] width 74 height 33
select select "2031"
click at [754, 384] on select "Année 2045 2044 2043 2042 2041 2040 2039 2038 2037 2036 2035 2034 2033 2032 203…" at bounding box center [791, 400] width 74 height 33
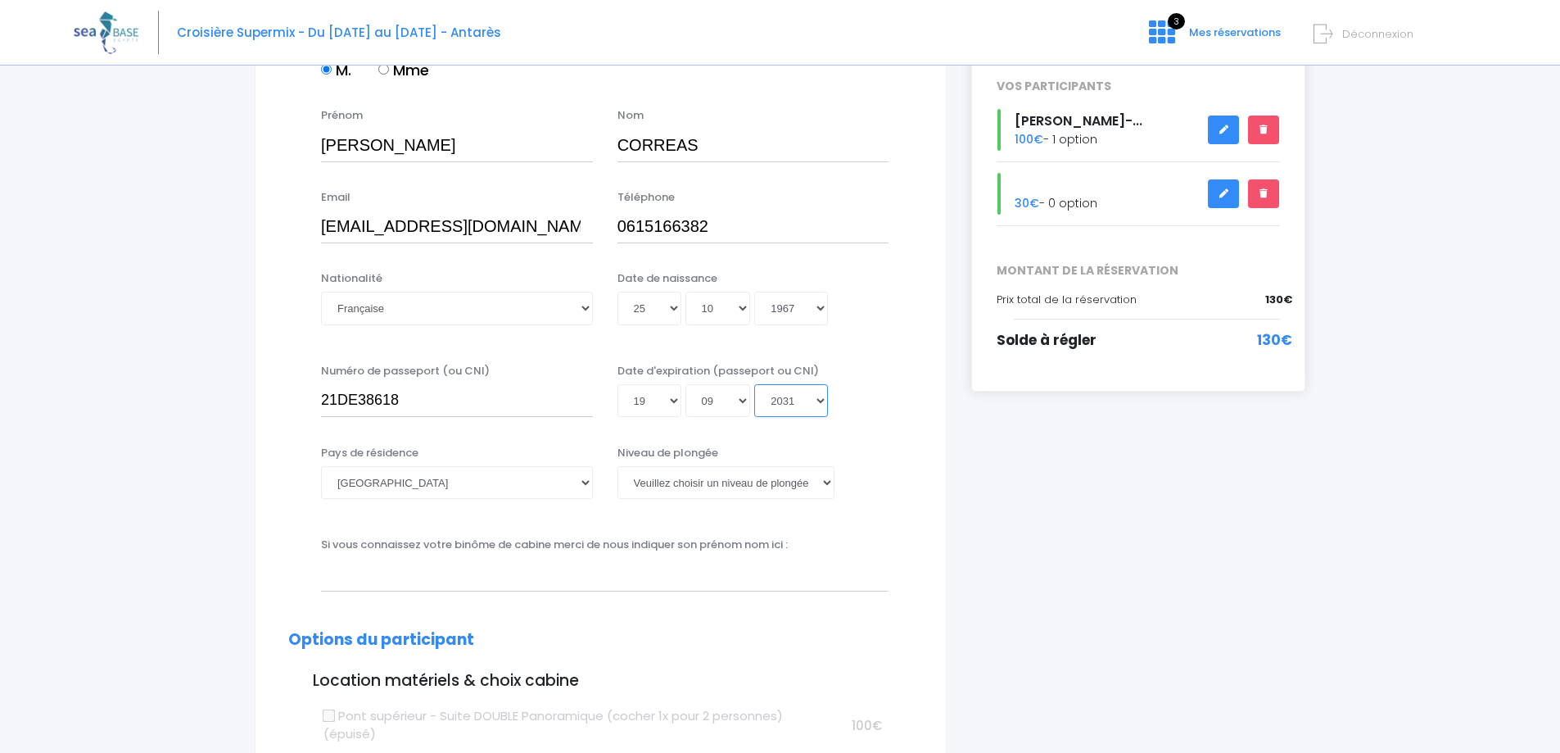
type input "2031-09-19"
click at [666, 482] on select "Veuillez choisir un niveau de plongée Non plongeur Junior OW diver Adventure OW…" at bounding box center [725, 482] width 217 height 33
select select "N3"
click at [617, 466] on select "Veuillez choisir un niveau de plongée Non plongeur Junior OW diver Adventure OW…" at bounding box center [725, 482] width 217 height 33
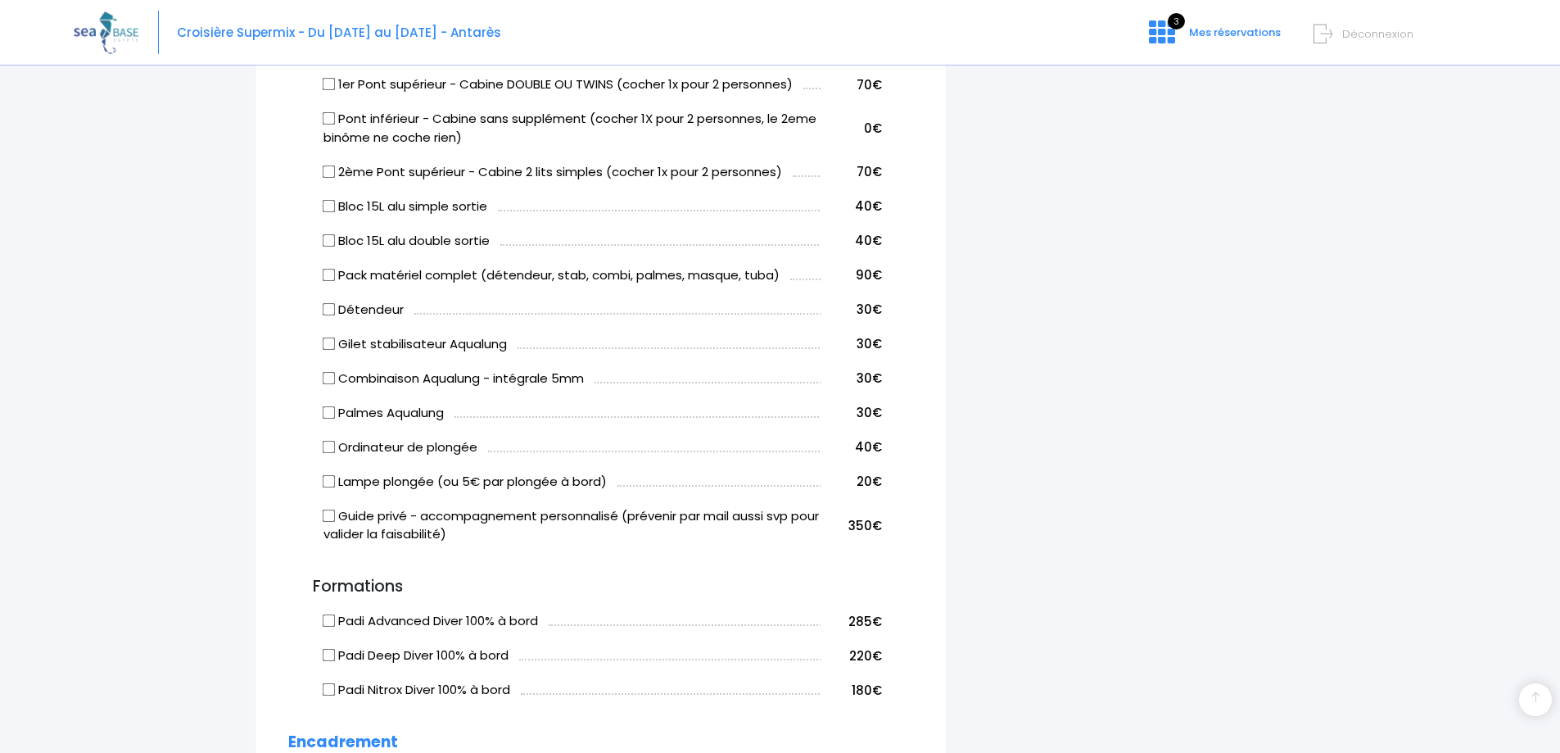
scroll to position [901, 0]
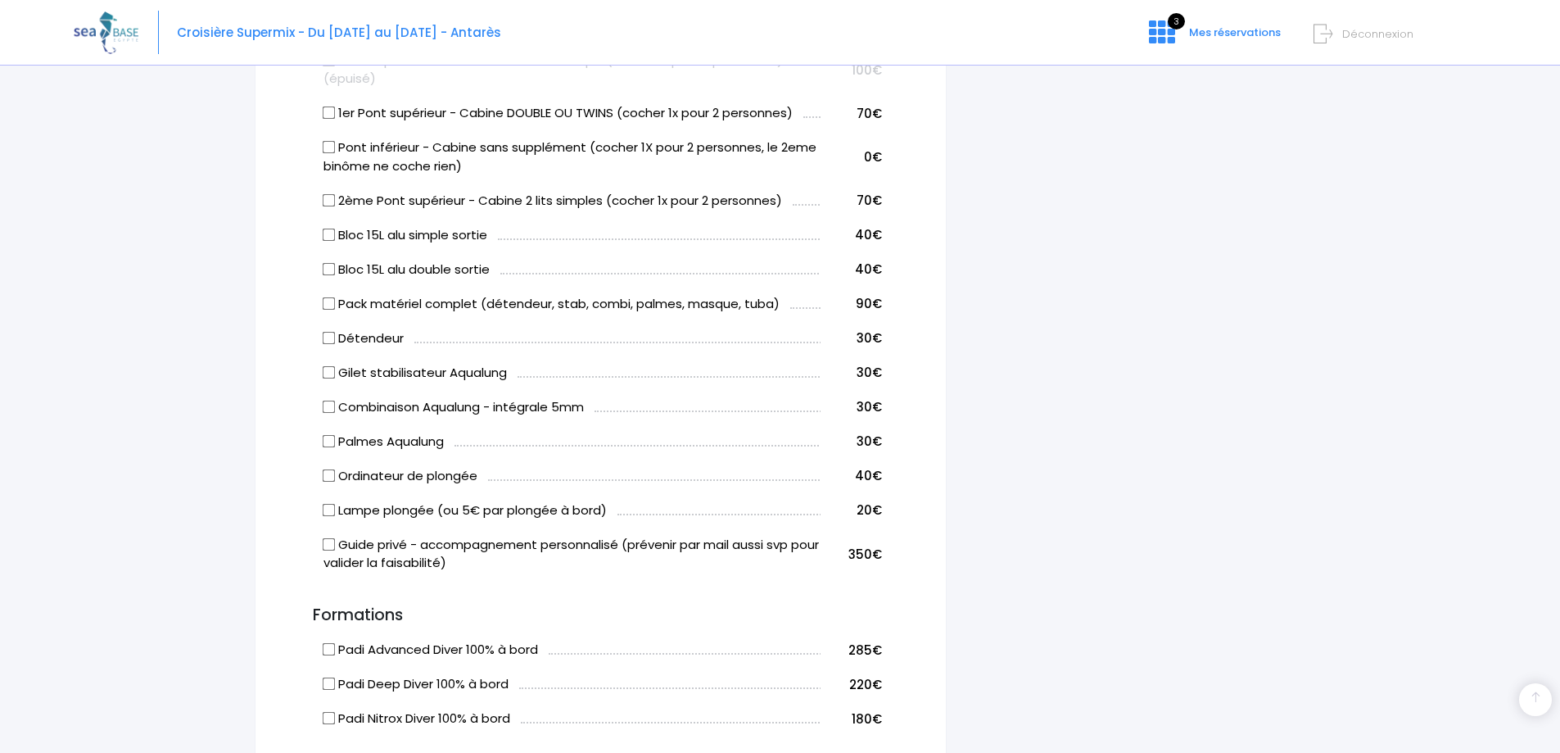
click at [325, 368] on input "Gilet stabilisateur Aqualung" at bounding box center [329, 371] width 13 height 13
checkbox input "true"
click at [331, 238] on input "Bloc 15L alu simple sortie" at bounding box center [329, 234] width 13 height 13
checkbox input "true"
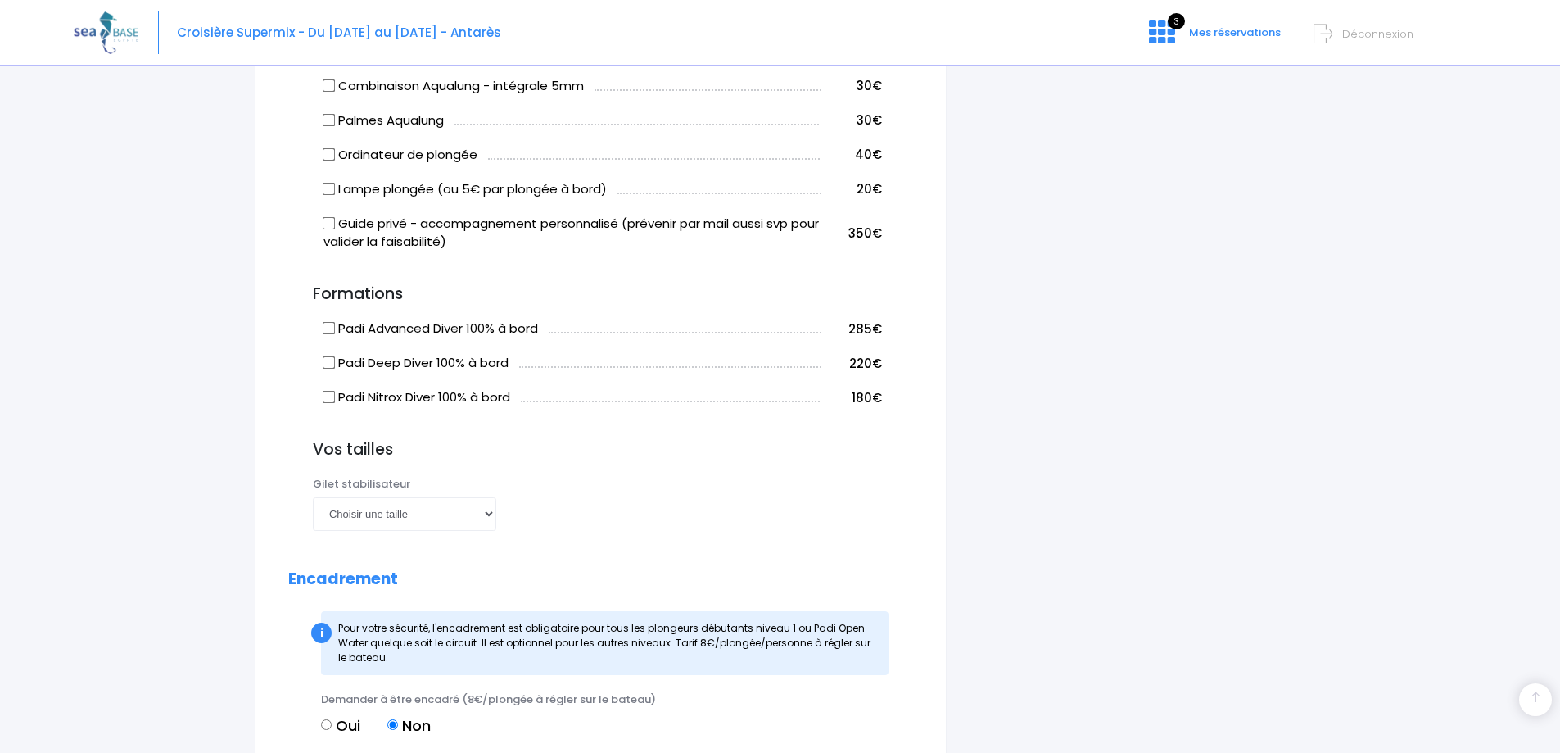
scroll to position [1228, 0]
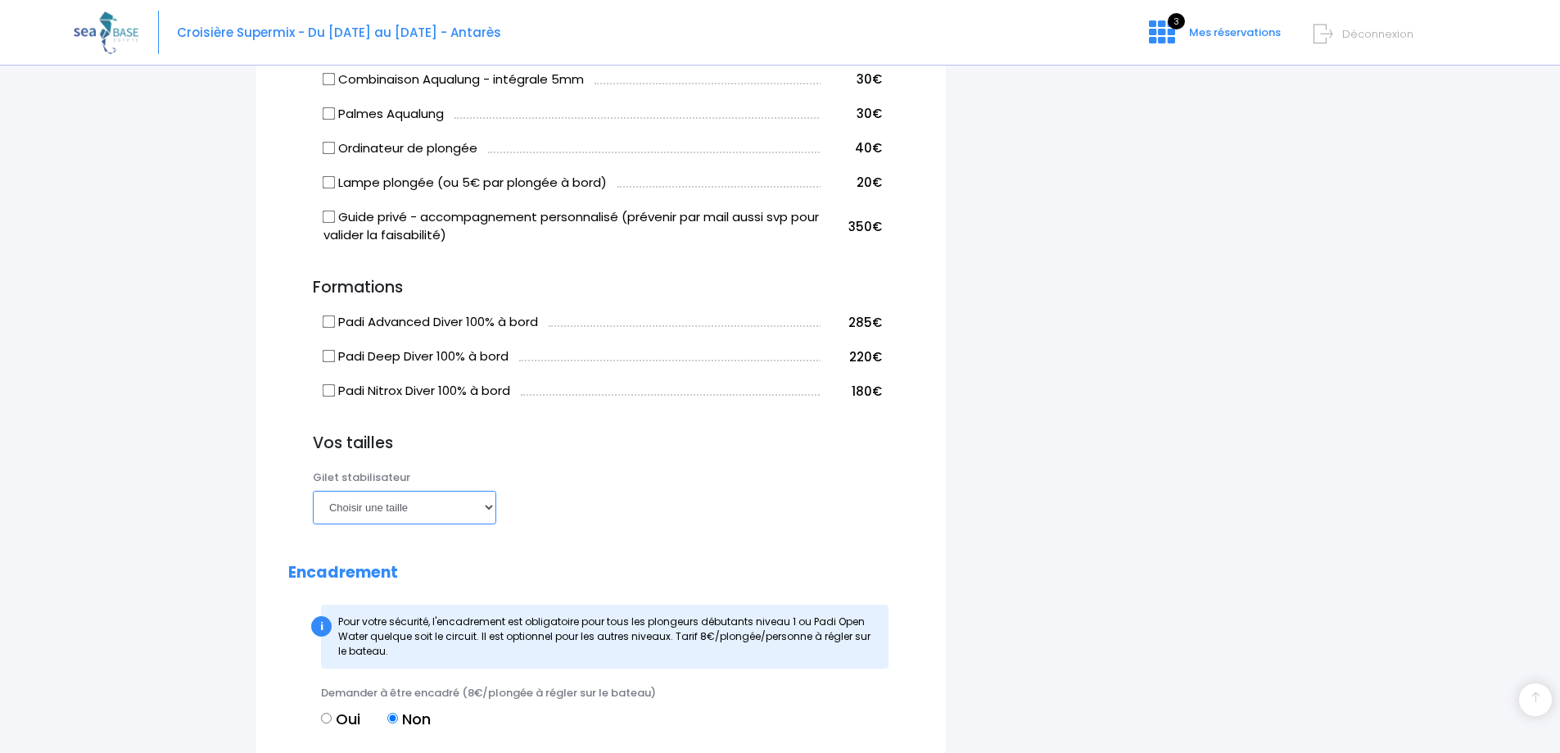
click at [483, 513] on select "Choisir une taille XXS XS S M ML L XL XXL" at bounding box center [404, 507] width 183 height 33
select select "M"
click at [313, 491] on select "Choisir une taille XXS XS S M ML L XL XXL" at bounding box center [404, 507] width 183 height 33
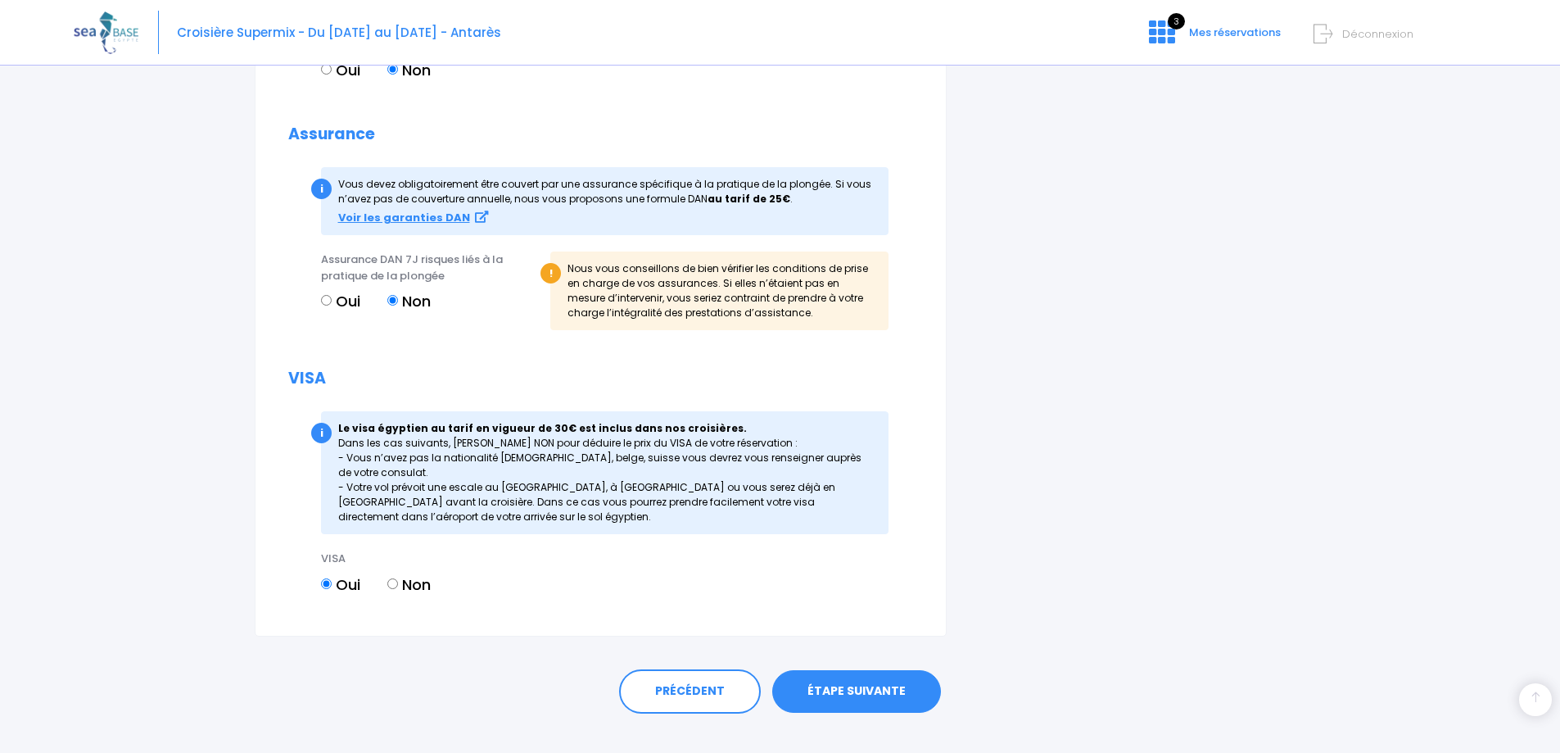
scroll to position [1883, 0]
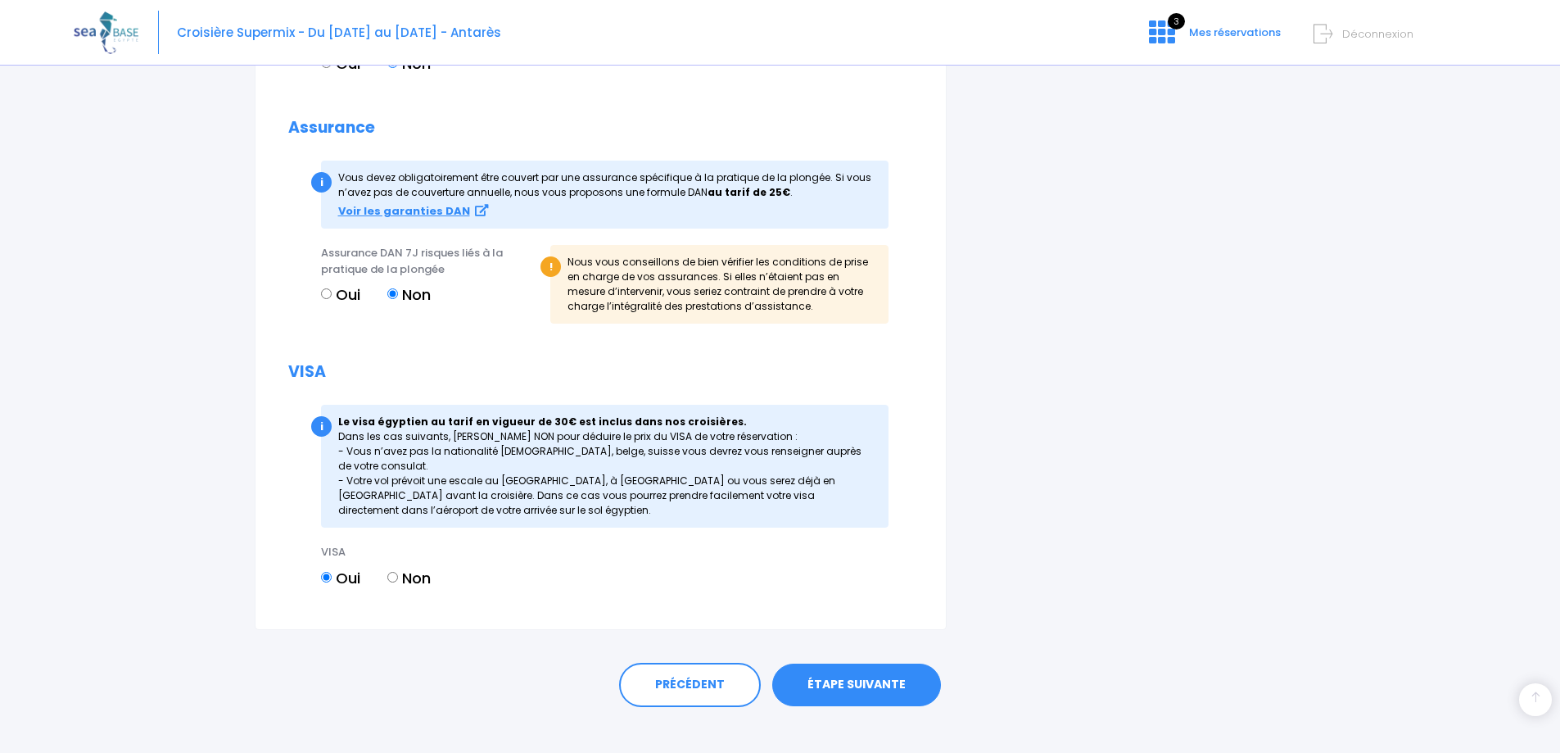
click at [843, 691] on link "ÉTAPE SUIVANTE" at bounding box center [856, 684] width 169 height 43
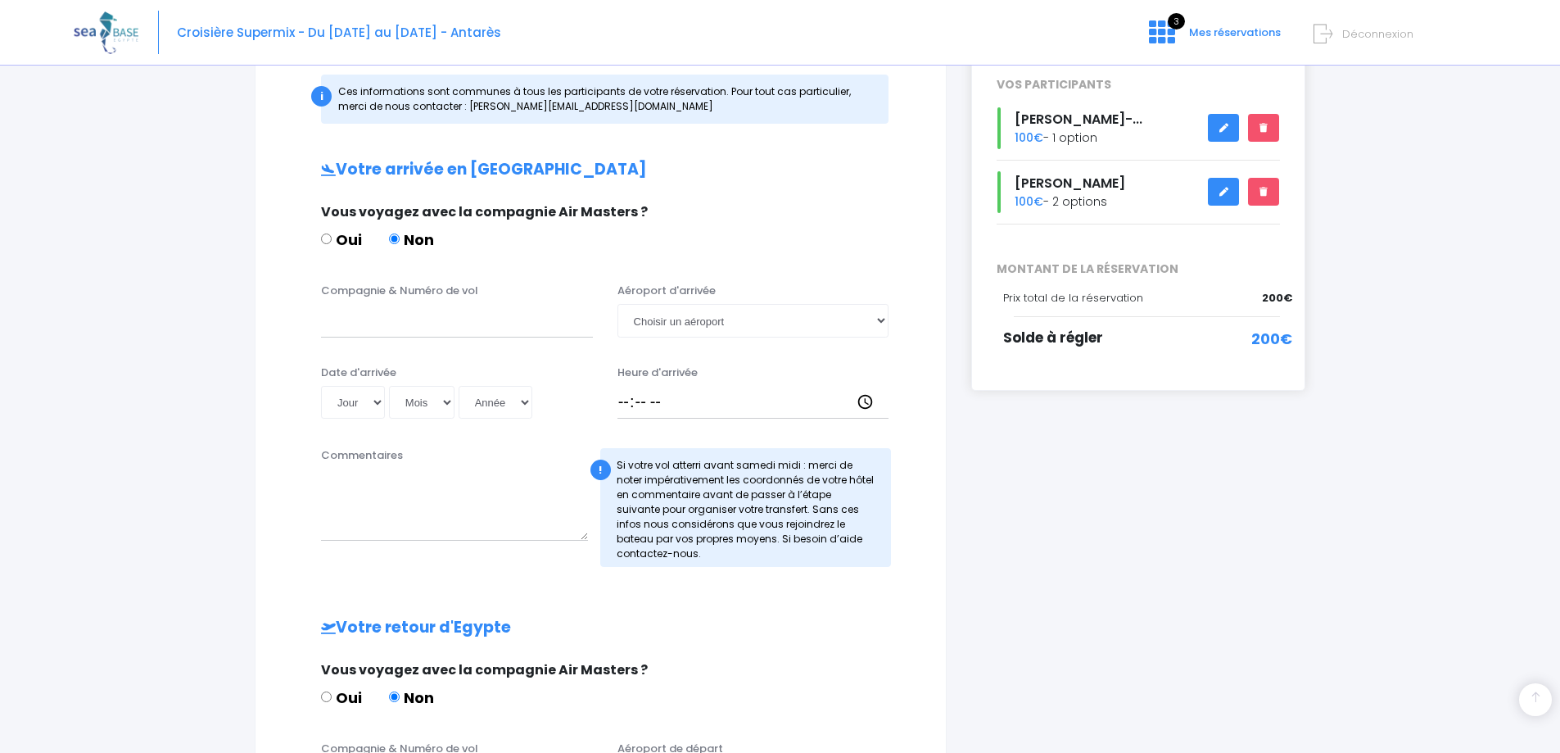
scroll to position [328, 0]
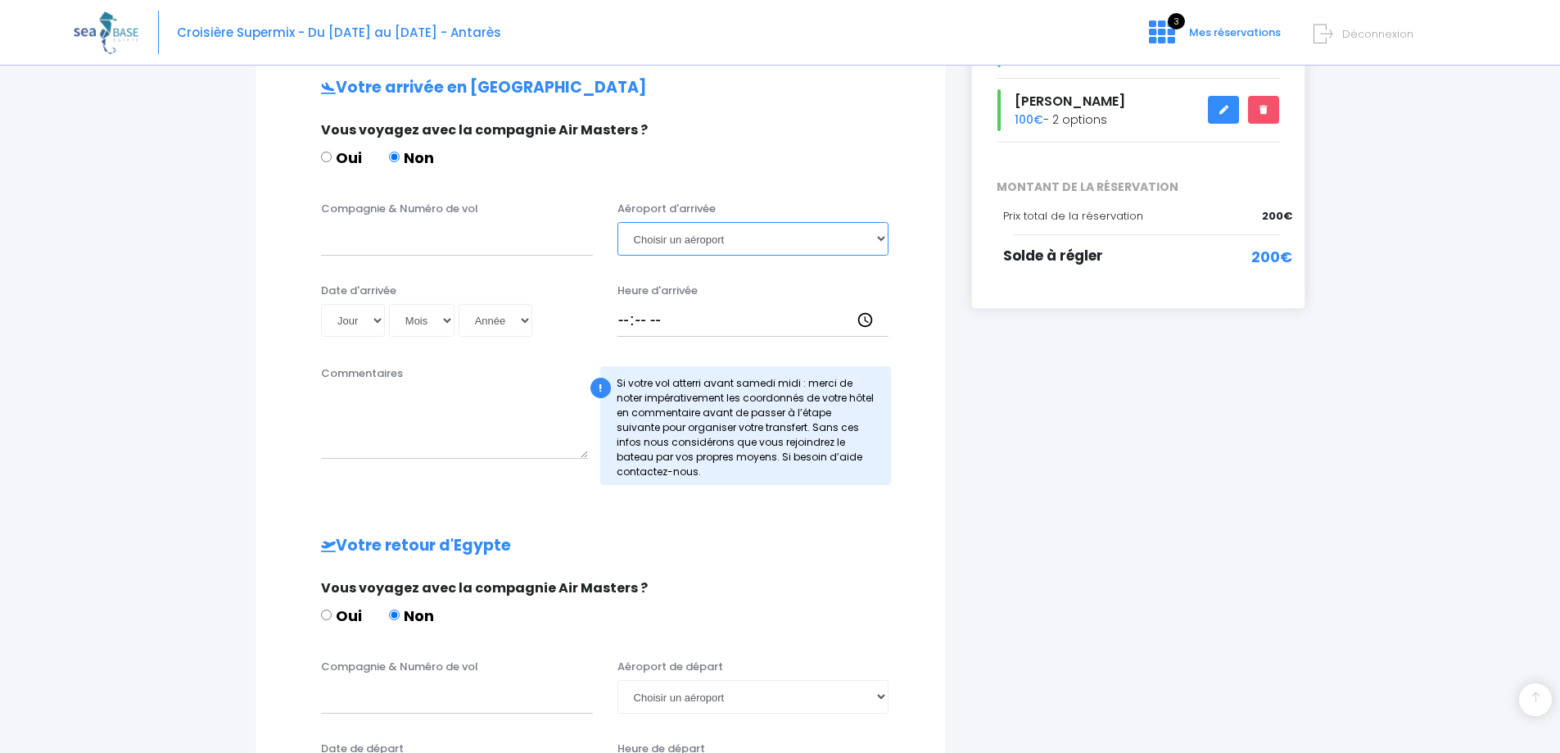
click at [799, 247] on select "Choisir un aéroport [GEOGRAPHIC_DATA][PERSON_NAME]" at bounding box center [753, 238] width 272 height 33
select select "Hurghada"
click at [617, 222] on select "Choisir un aéroport [GEOGRAPHIC_DATA][PERSON_NAME]" at bounding box center [753, 238] width 272 height 33
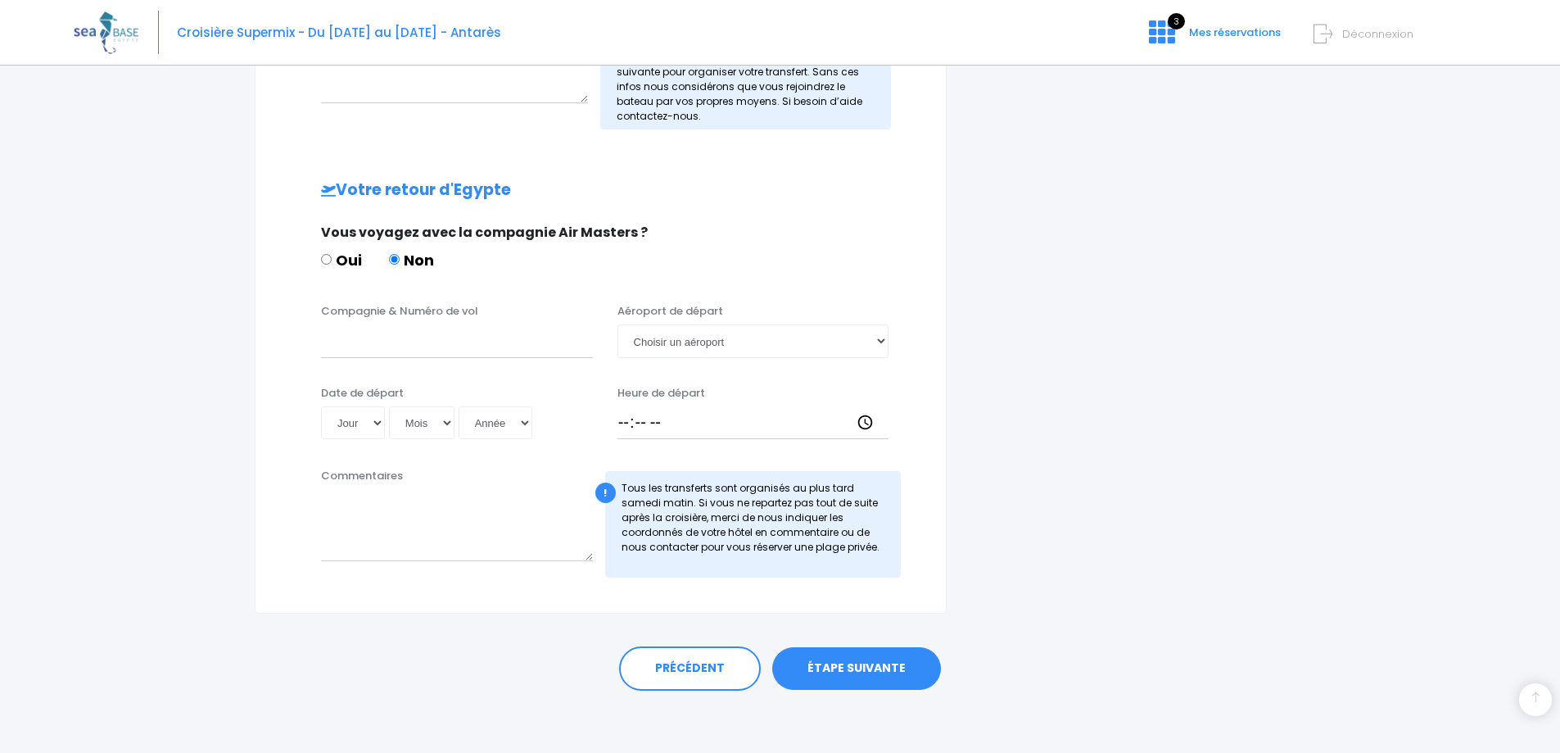
scroll to position [686, 0]
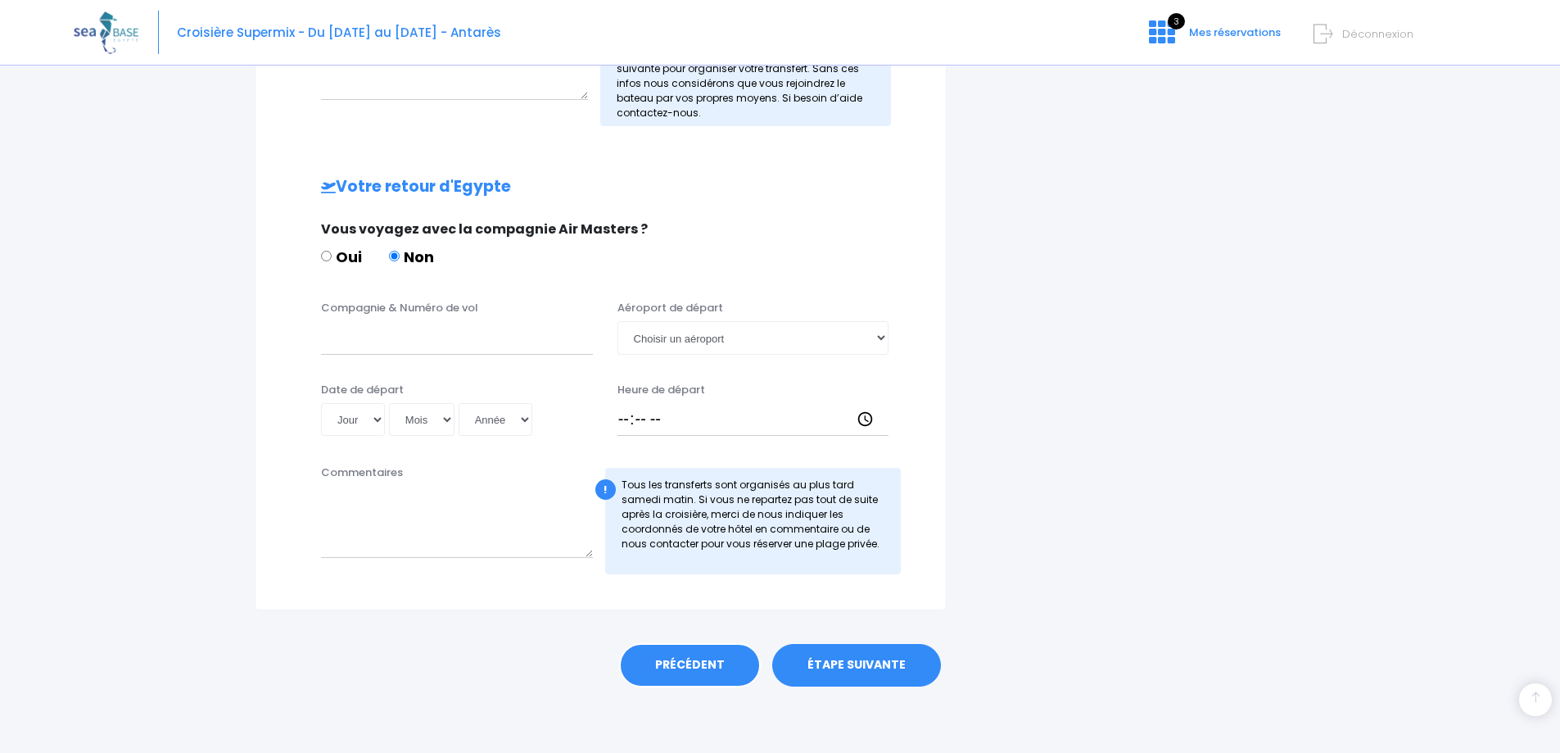
click at [687, 665] on link "PRÉCÉDENT" at bounding box center [690, 665] width 142 height 44
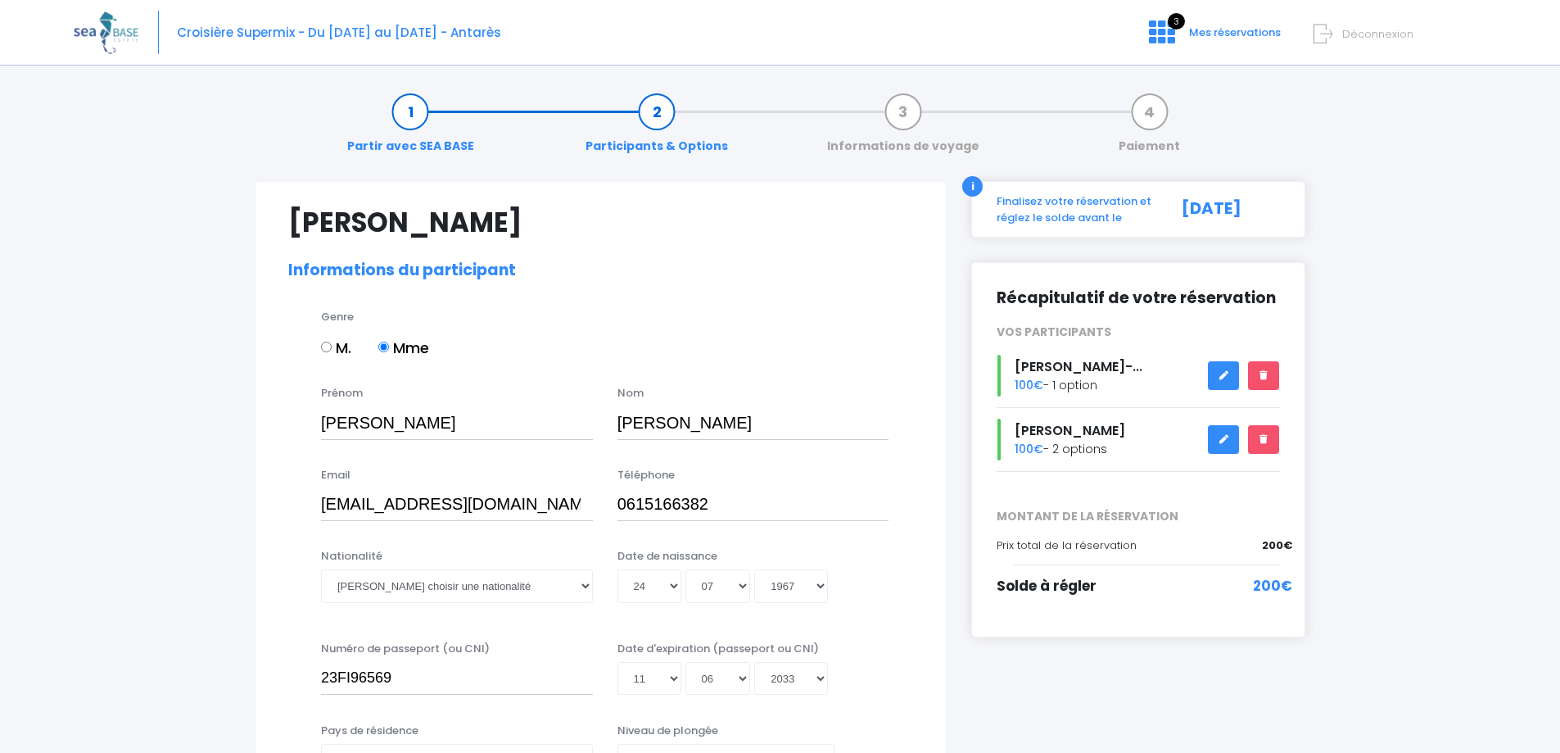
select select "N2"
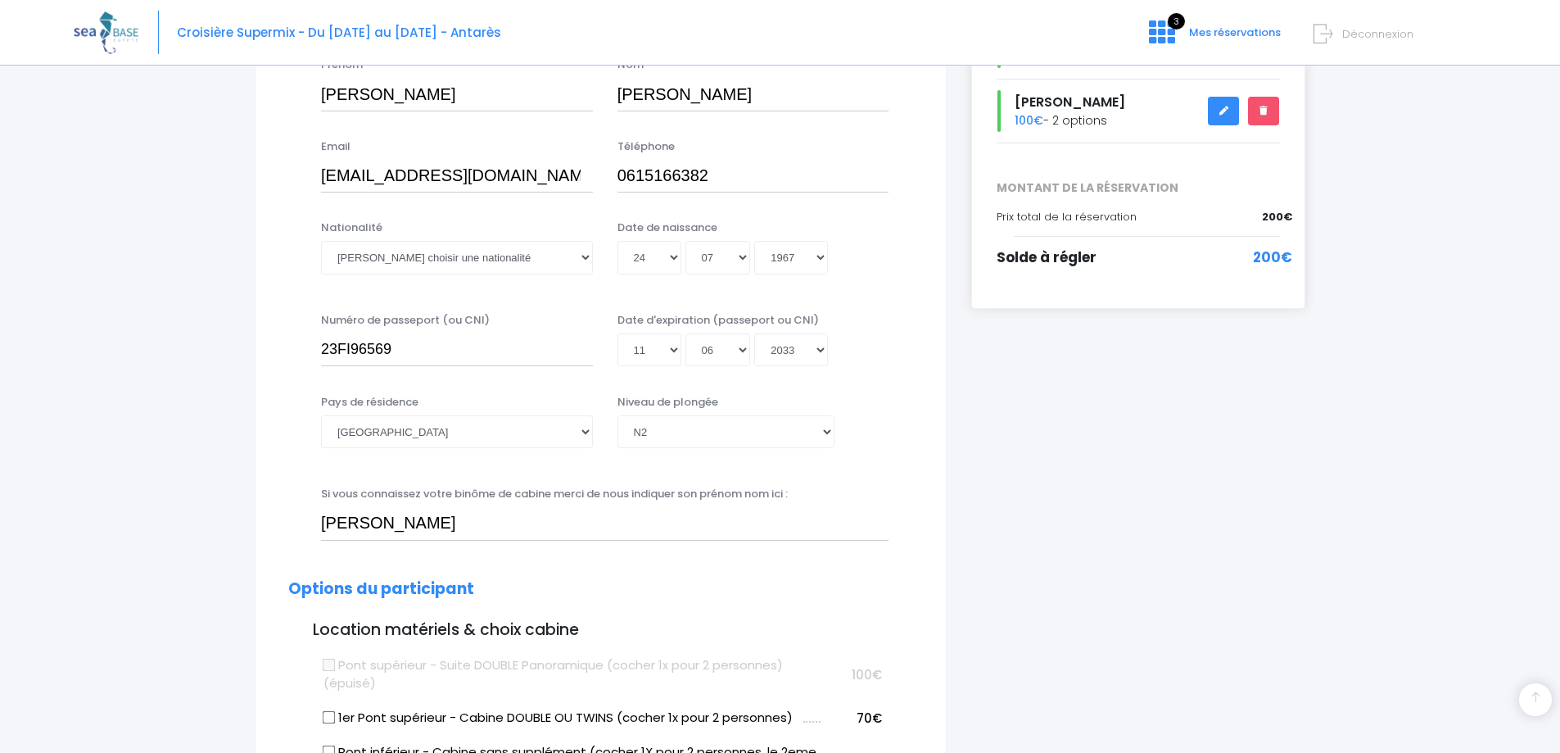
scroll to position [164, 0]
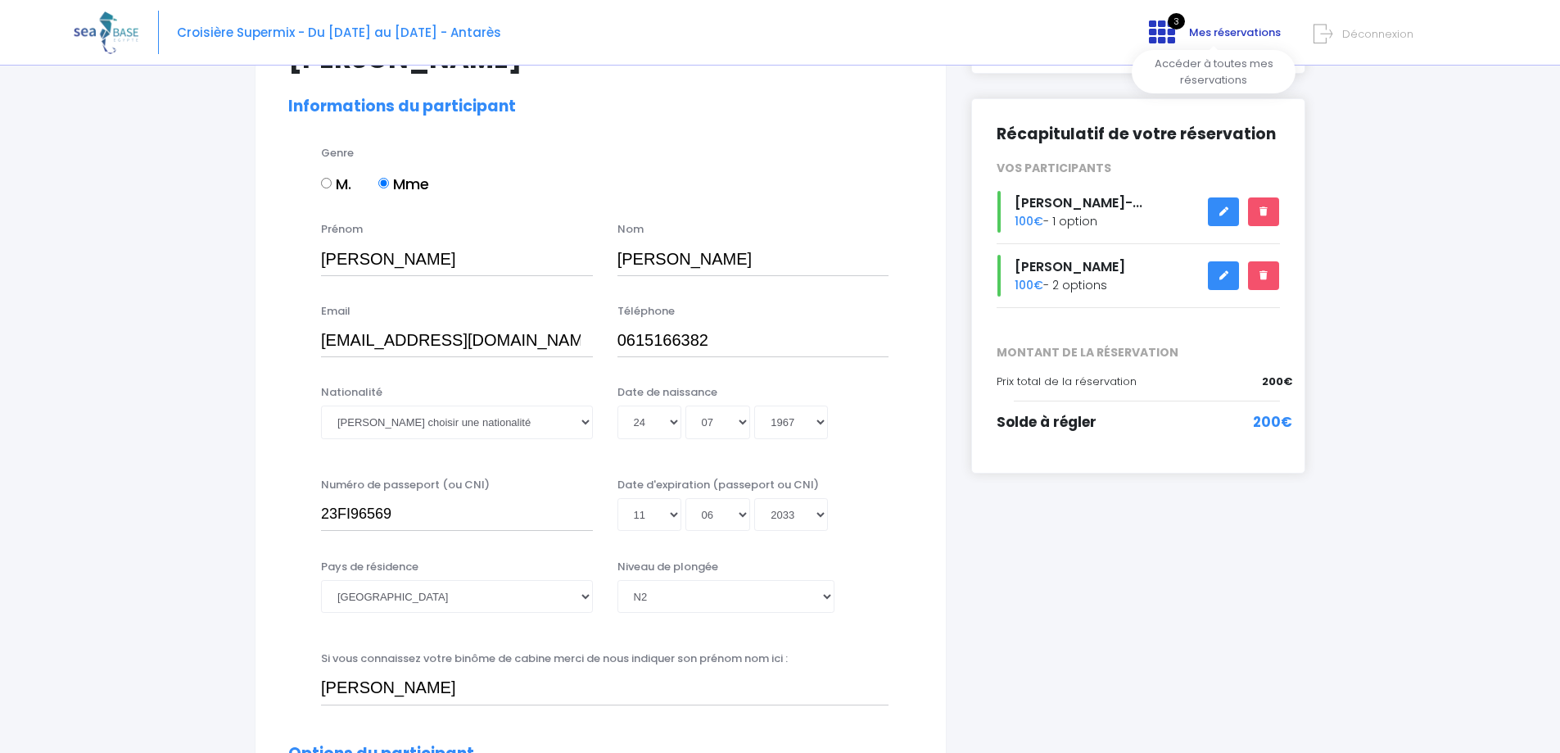
click at [1173, 29] on icon at bounding box center [1162, 32] width 26 height 26
